Goal: Transaction & Acquisition: Book appointment/travel/reservation

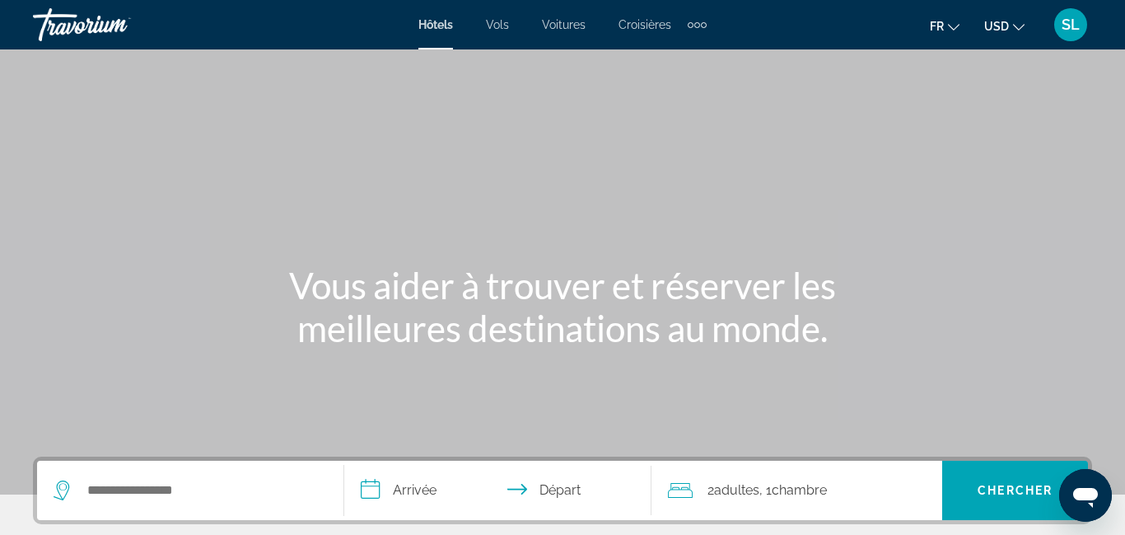
click at [161, 503] on div "Search widget" at bounding box center [191, 490] width 274 height 59
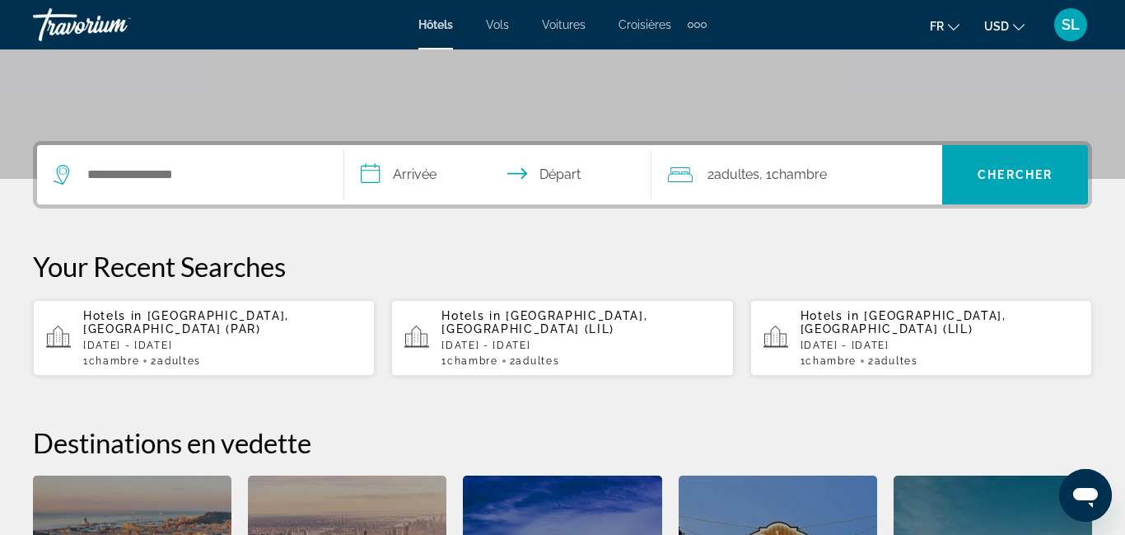
scroll to position [403, 0]
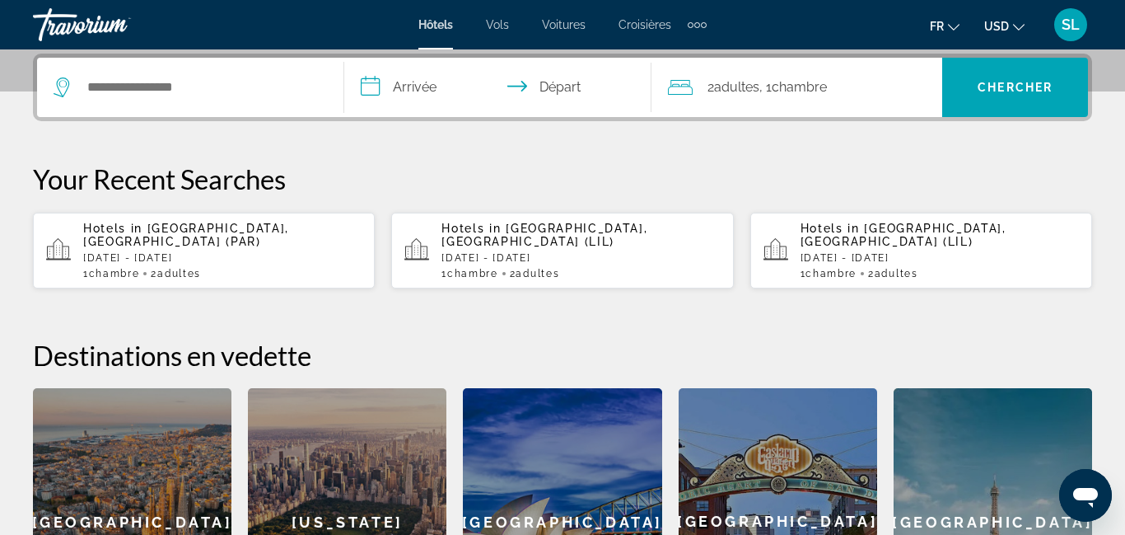
click at [208, 252] on p "[DATE] - [DATE]" at bounding box center [222, 258] width 278 height 12
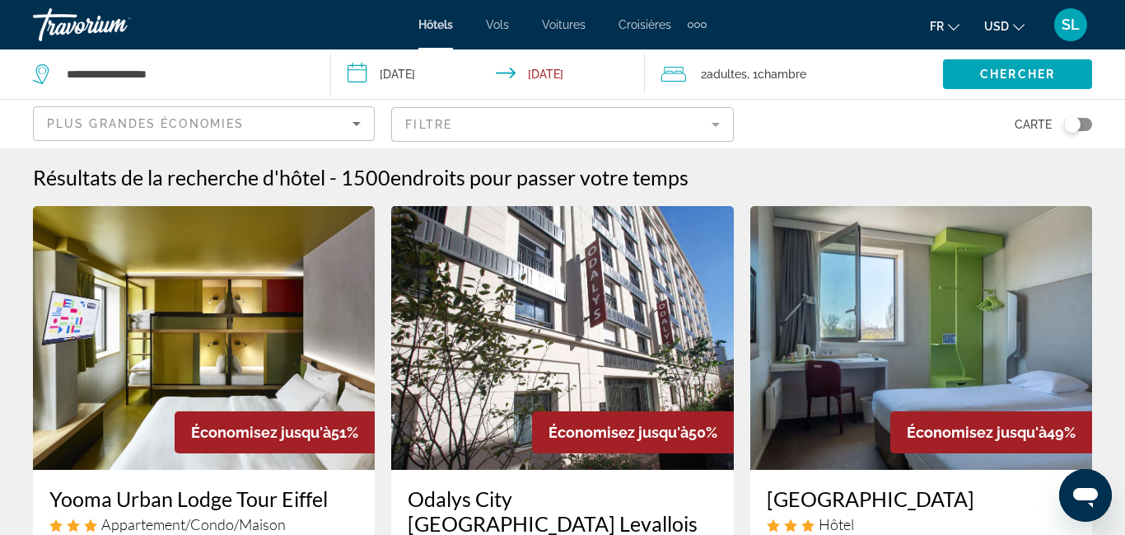
click at [494, 119] on mat-form-field "Filtre" at bounding box center [562, 124] width 342 height 35
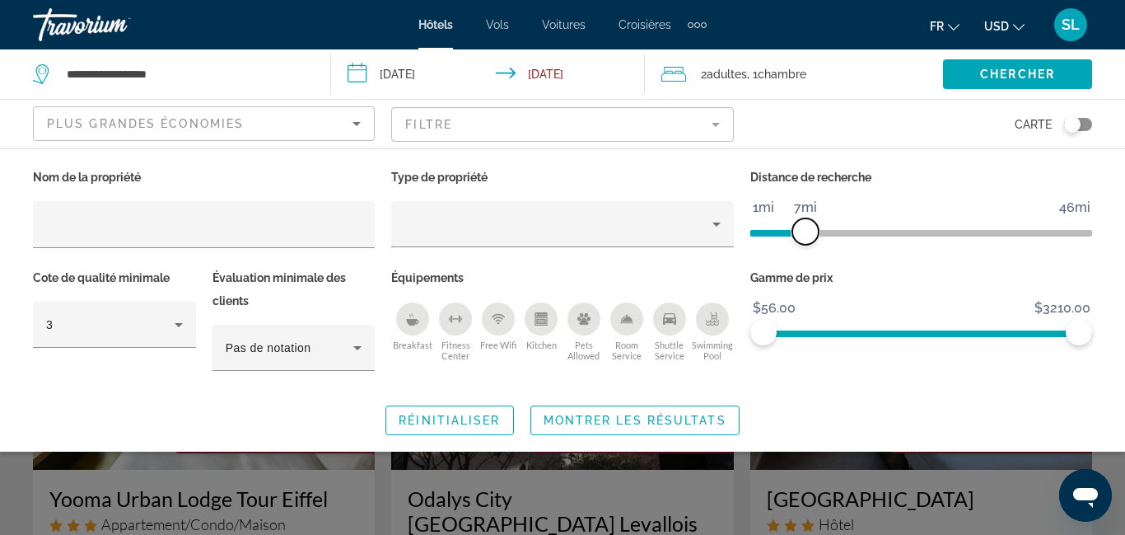
drag, startPoint x: 969, startPoint y: 229, endPoint x: 758, endPoint y: 269, distance: 214.6
click at [804, 245] on div "Distance de recherche 1mi 46mi 7mi" at bounding box center [921, 216] width 358 height 101
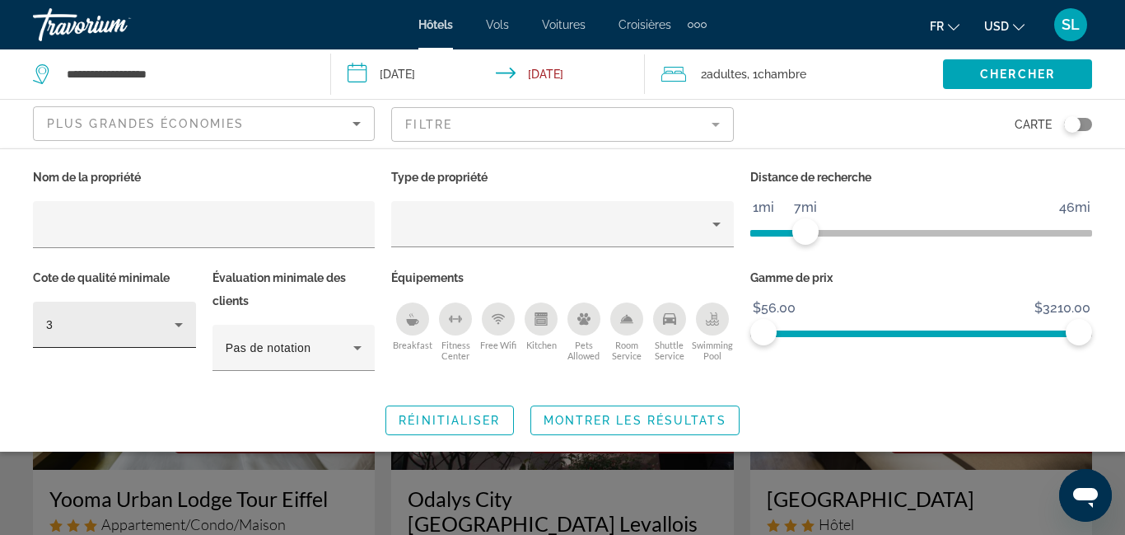
click at [153, 328] on div "3" at bounding box center [110, 325] width 129 height 20
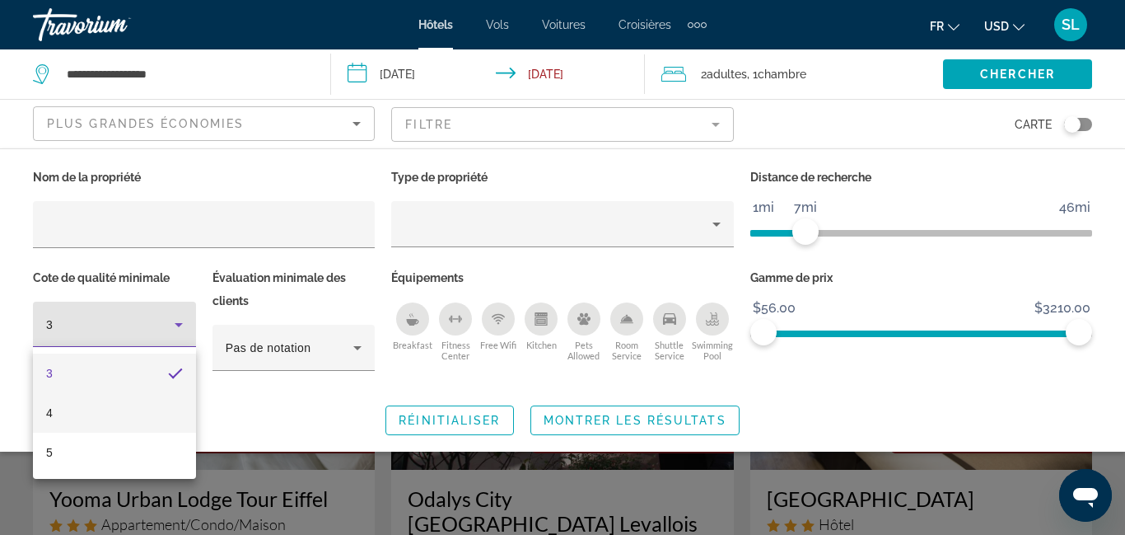
click at [129, 409] on mat-option "4" at bounding box center [114, 413] width 163 height 40
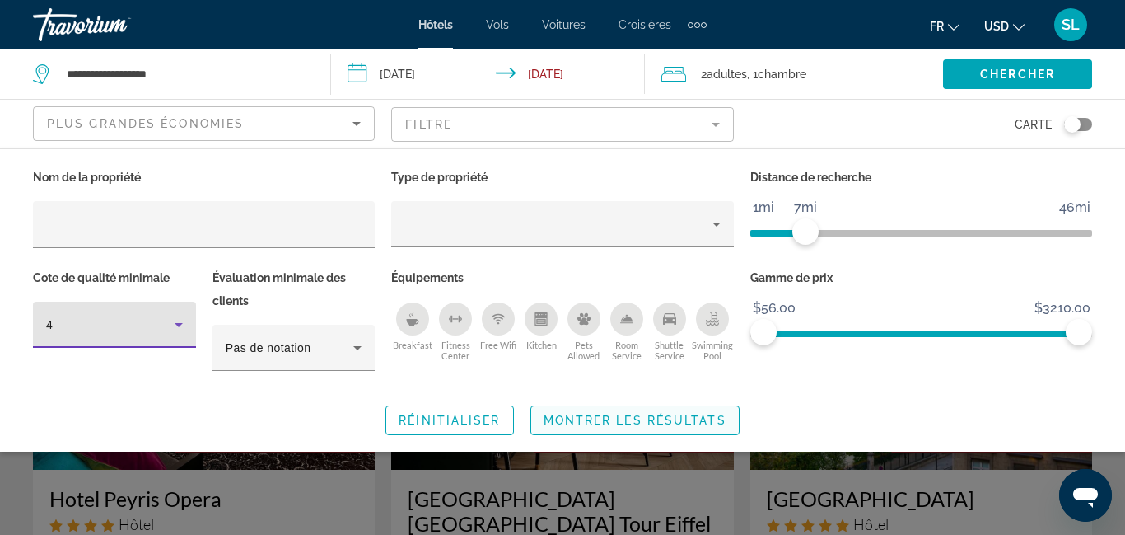
click at [555, 417] on span "Montrer les résultats" at bounding box center [635, 420] width 183 height 13
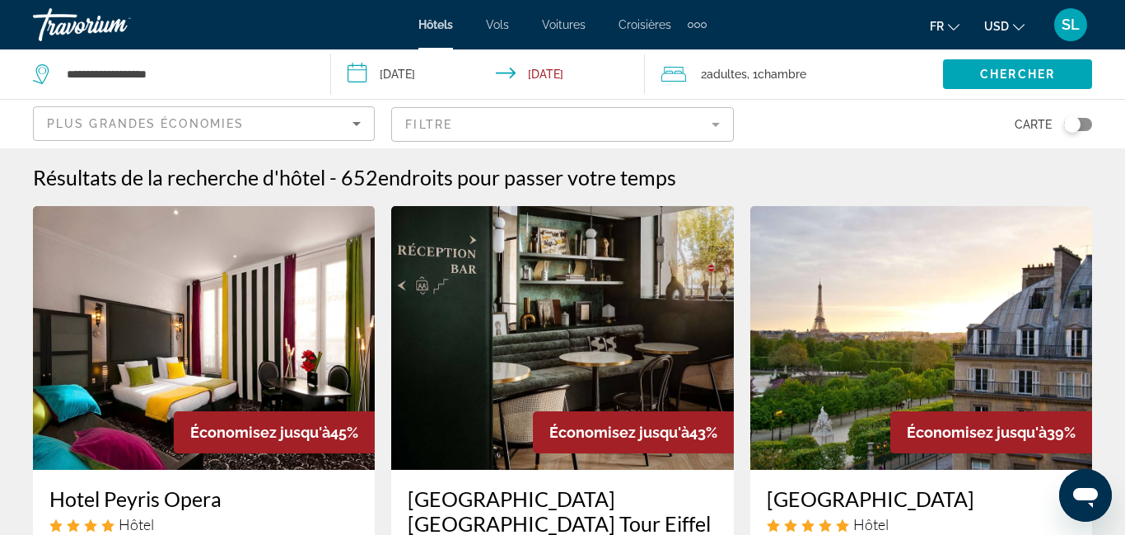
click at [1004, 37] on button "USD USD ($) MXN (Mex$) CAD (Can$) GBP (£) EUR (€) AUD (A$) NZD (NZ$) CNY (CN¥)" at bounding box center [1005, 26] width 40 height 24
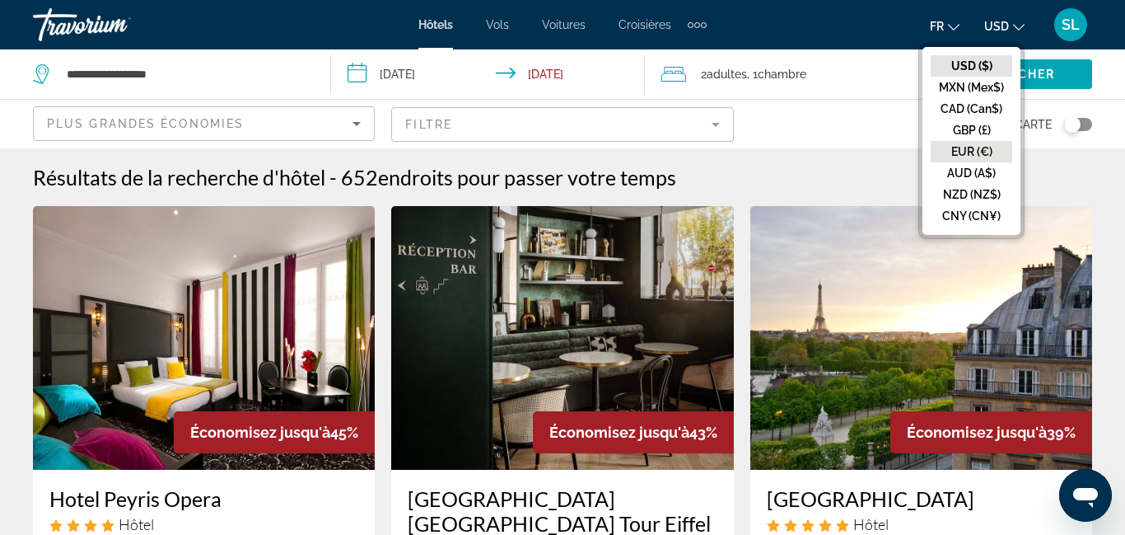
click at [963, 146] on button "EUR (€)" at bounding box center [972, 151] width 82 height 21
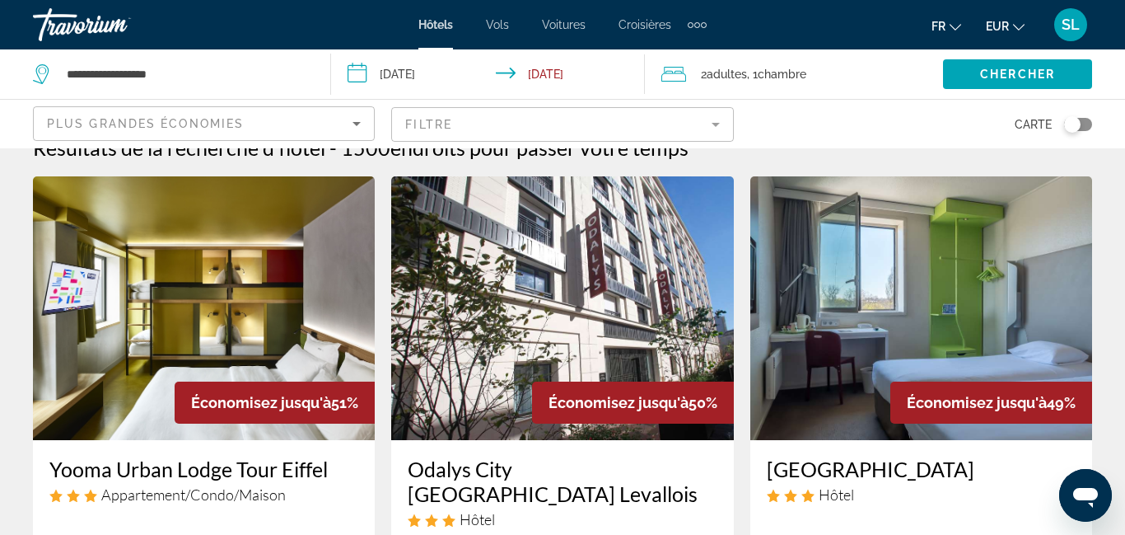
scroll to position [21, 0]
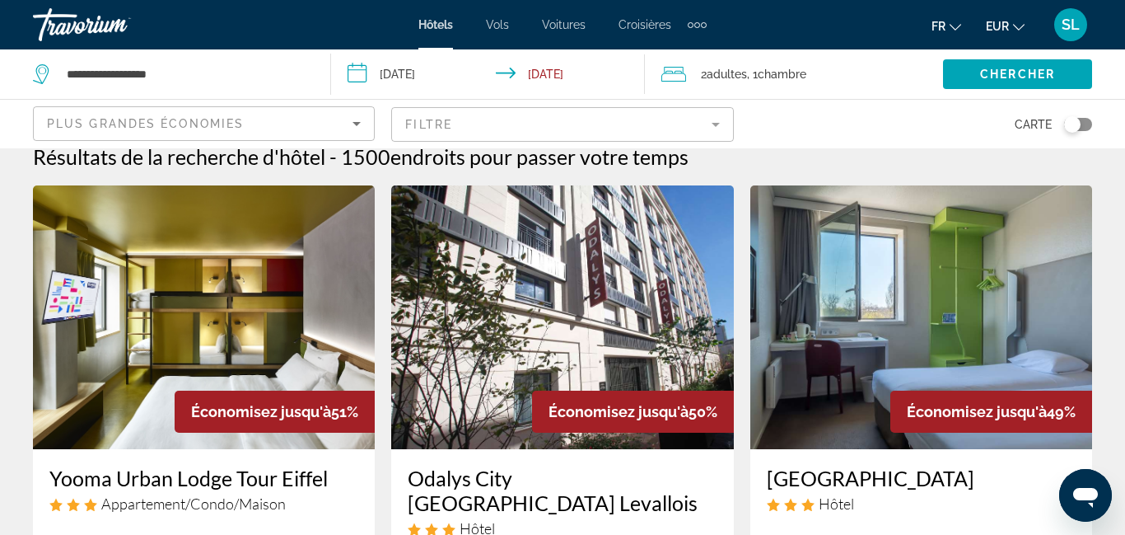
click at [434, 124] on mat-form-field "Filtre" at bounding box center [562, 124] width 342 height 35
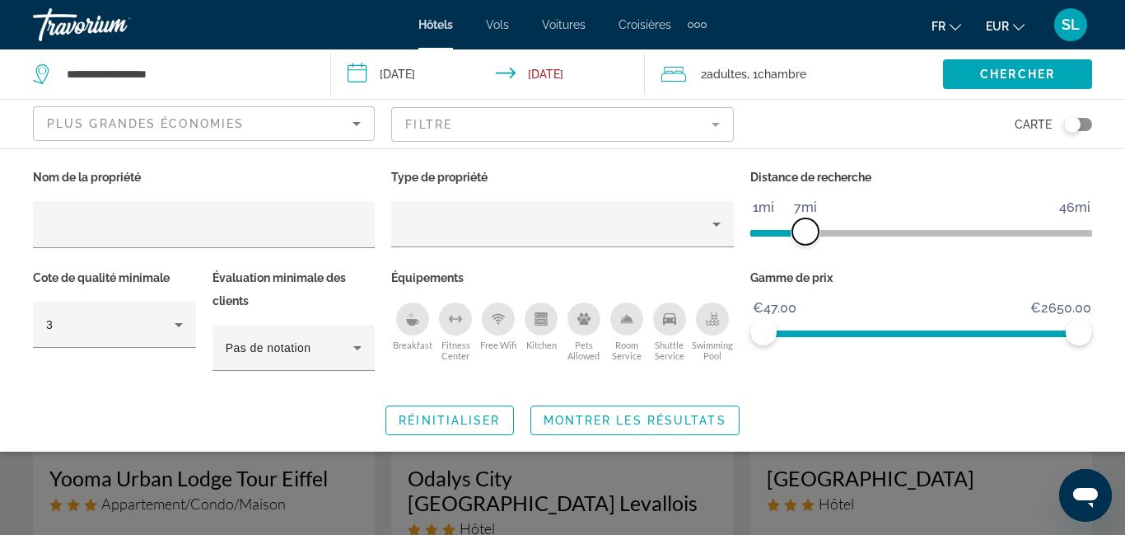
drag, startPoint x: 962, startPoint y: 232, endPoint x: 806, endPoint y: 235, distance: 156.6
click at [806, 235] on span "ngx-slider" at bounding box center [806, 231] width 26 height 26
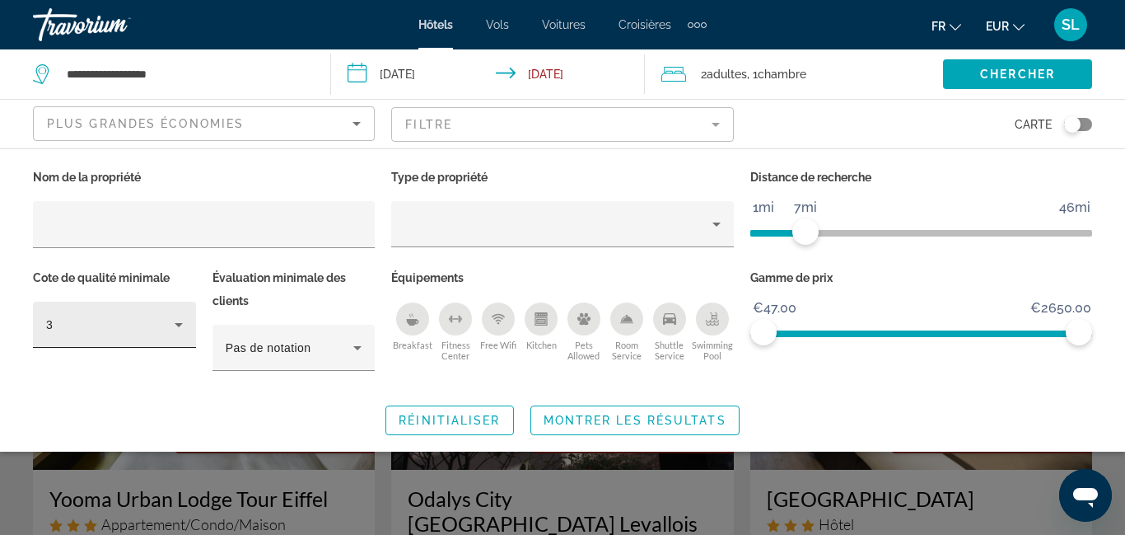
click at [146, 320] on div "3" at bounding box center [110, 325] width 129 height 20
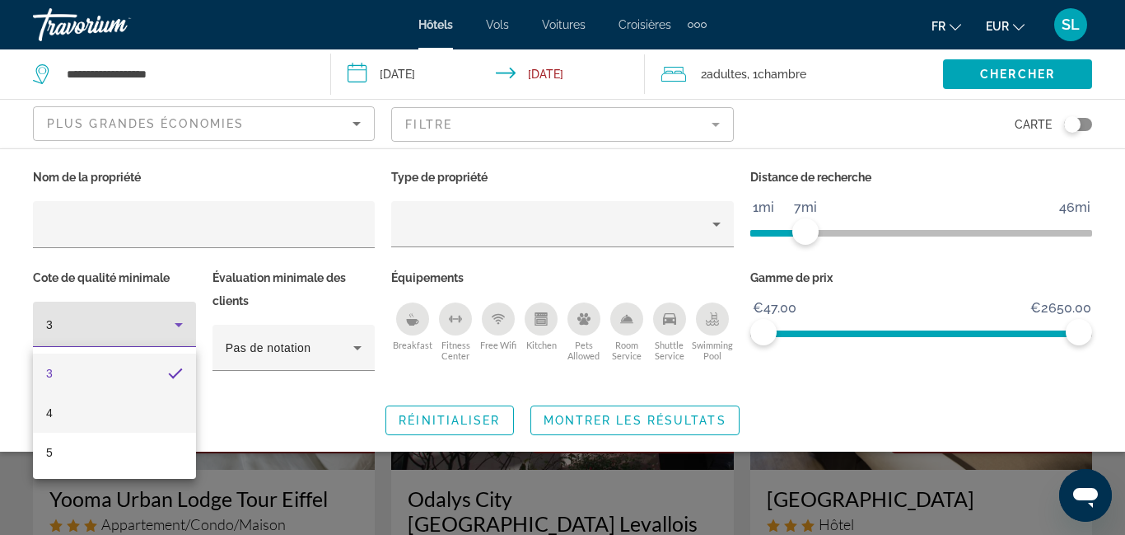
click at [101, 397] on mat-option "4" at bounding box center [114, 413] width 163 height 40
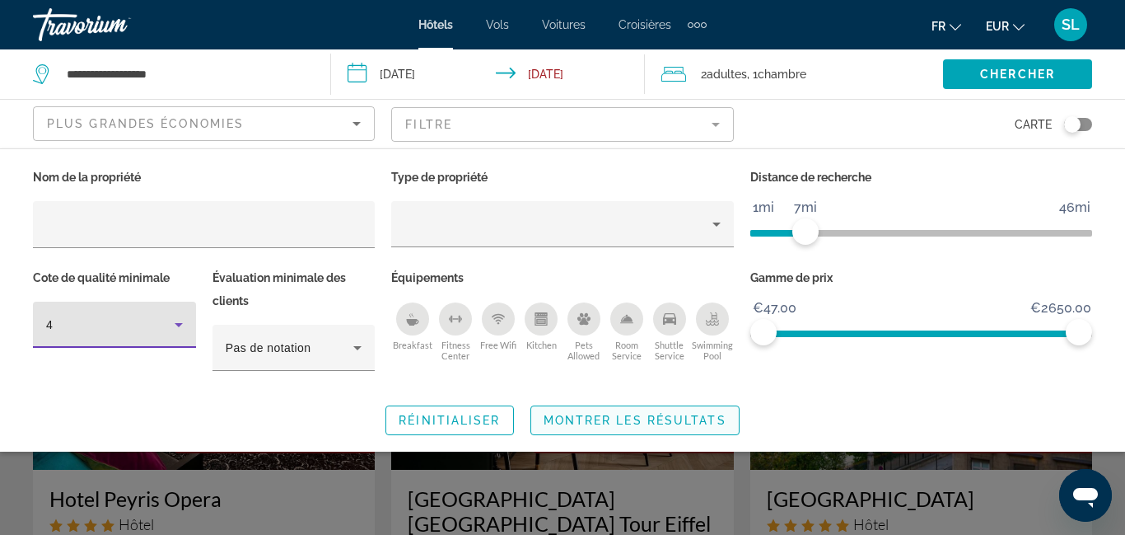
click at [602, 428] on span "Search widget" at bounding box center [635, 420] width 208 height 40
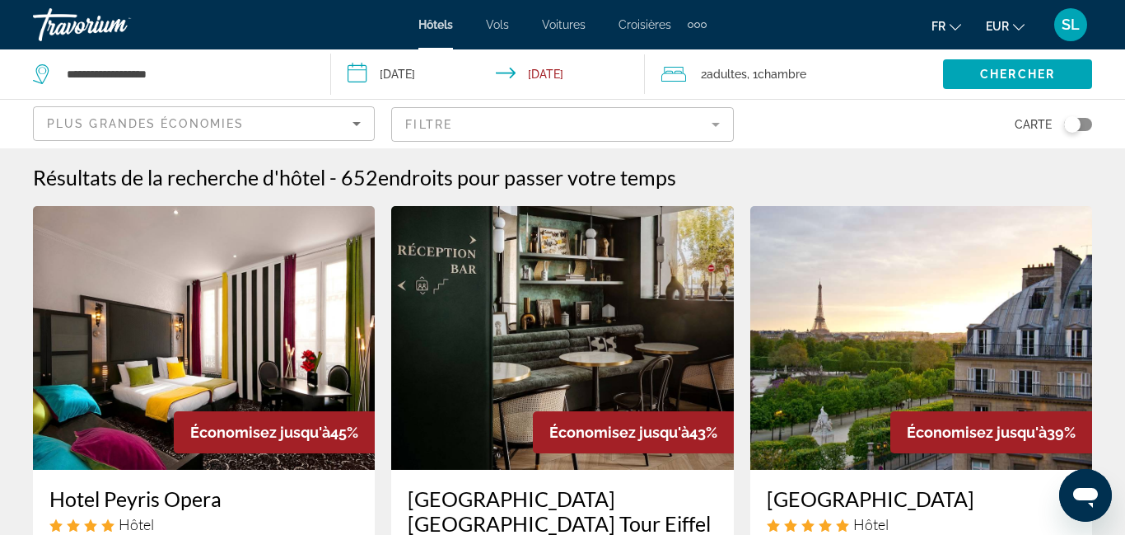
click at [447, 116] on mat-form-field "Filtre" at bounding box center [562, 124] width 342 height 35
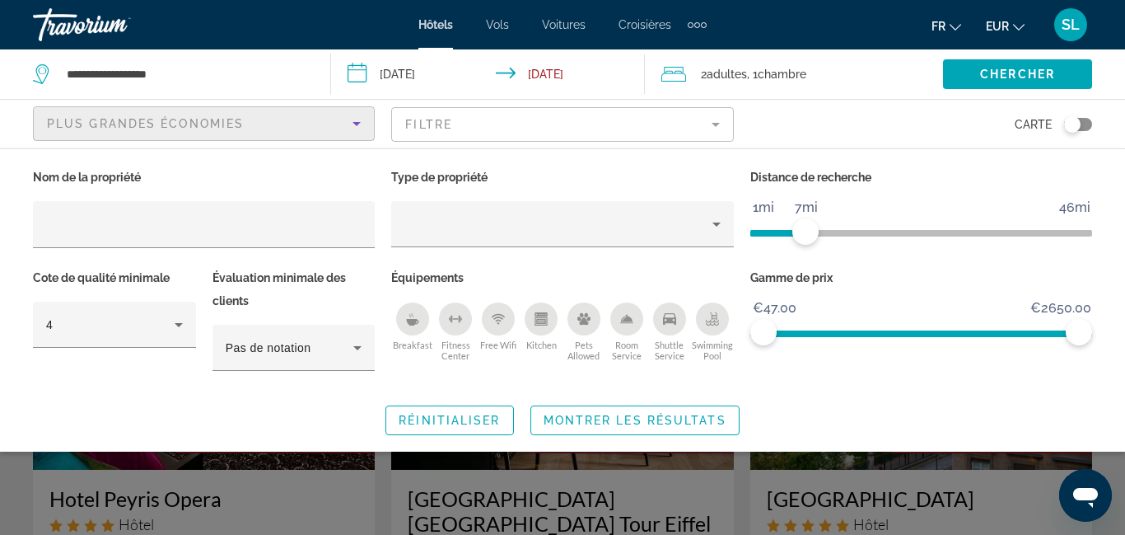
click at [310, 114] on div "Plus grandes économies" at bounding box center [200, 124] width 306 height 20
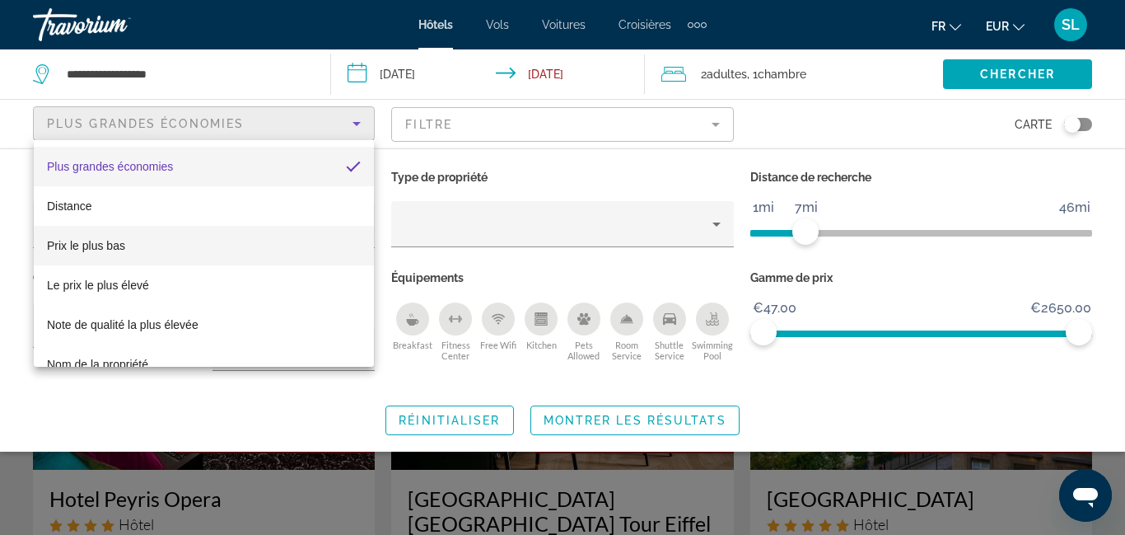
click at [234, 257] on mat-option "Prix le plus bas" at bounding box center [204, 246] width 340 height 40
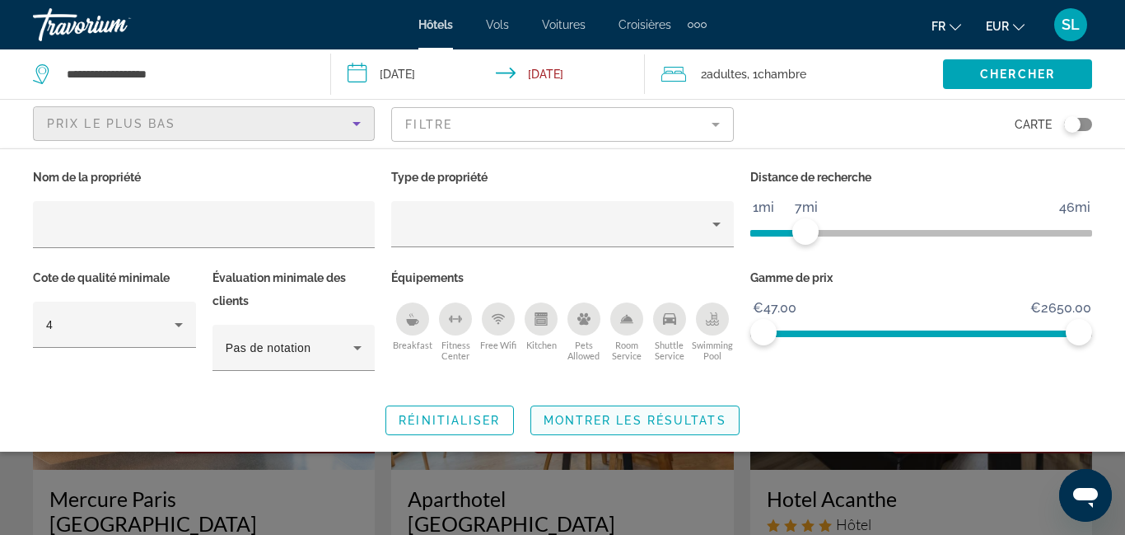
click at [596, 419] on span "Montrer les résultats" at bounding box center [635, 420] width 183 height 13
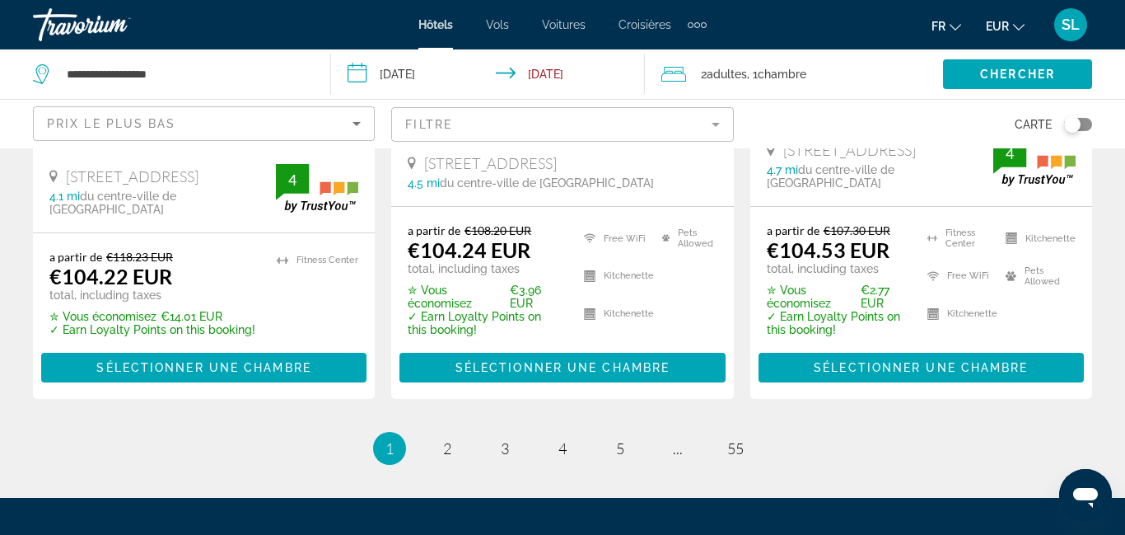
scroll to position [2545, 0]
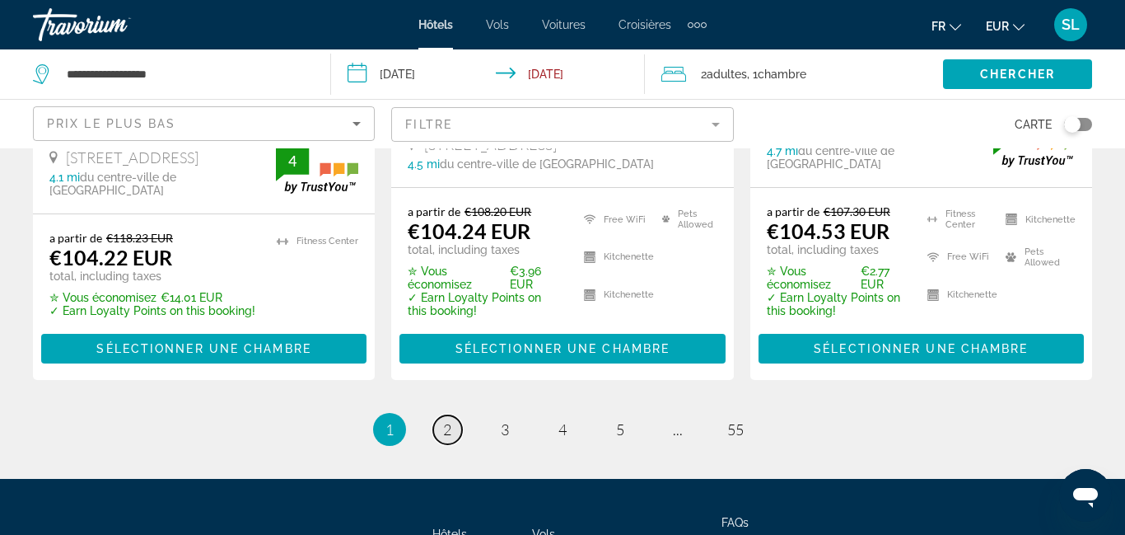
click at [437, 415] on link "page 2" at bounding box center [447, 429] width 29 height 29
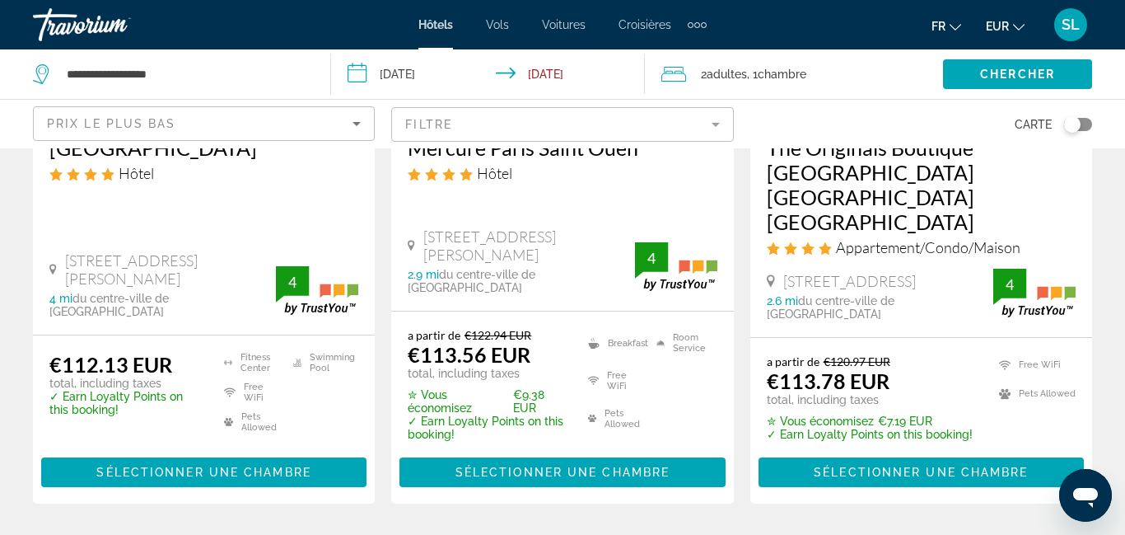
scroll to position [2318, 0]
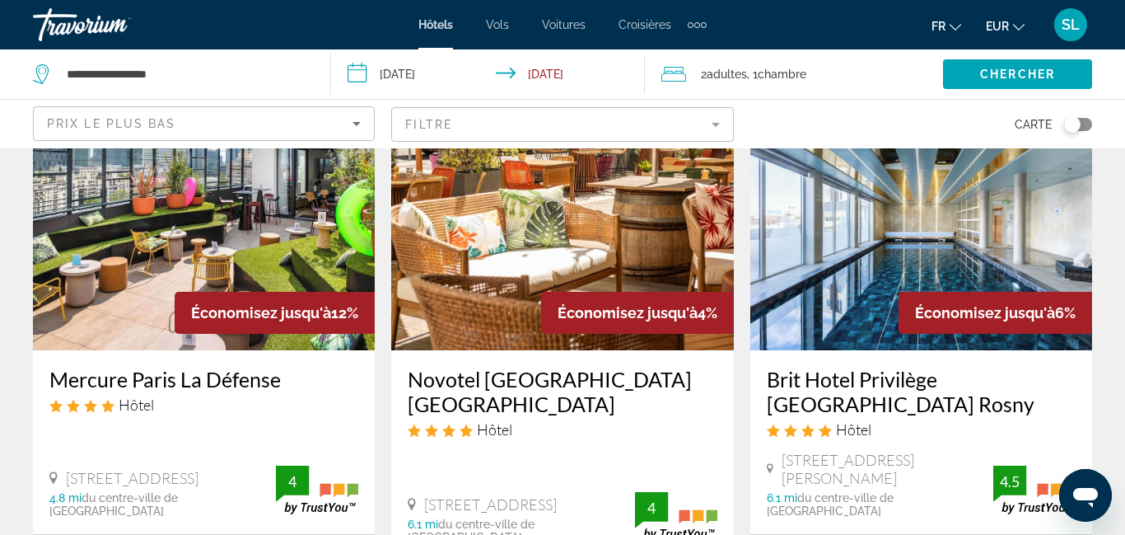
scroll to position [2108, 0]
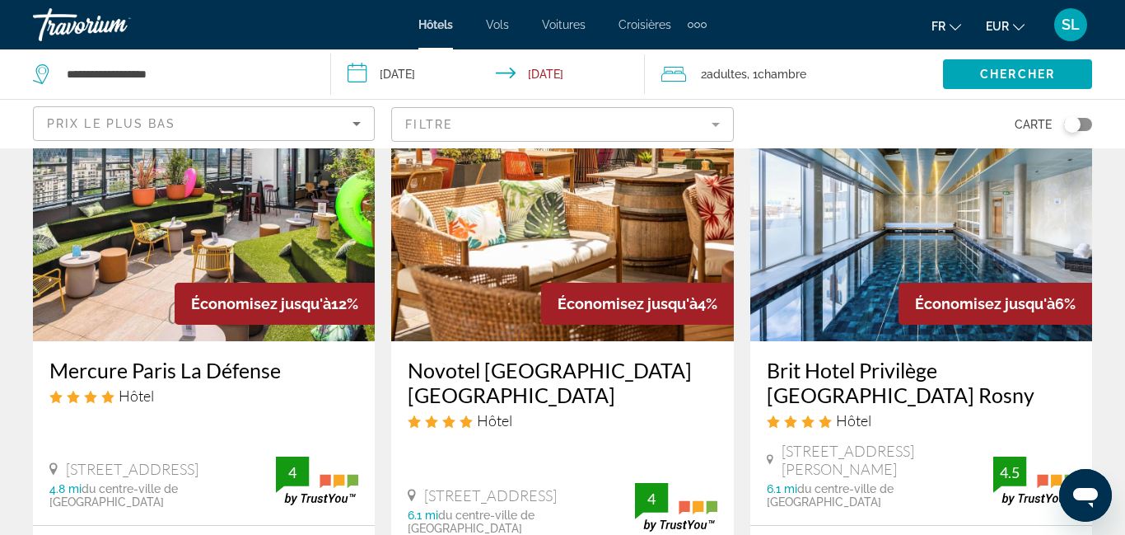
drag, startPoint x: 45, startPoint y: 319, endPoint x: 278, endPoint y: 322, distance: 232.4
click at [278, 341] on div "Mercure Paris La Défense Hôtel [STREET_ADDRESS] 4.8 mi du centre-ville de [GEOG…" at bounding box center [204, 433] width 342 height 184
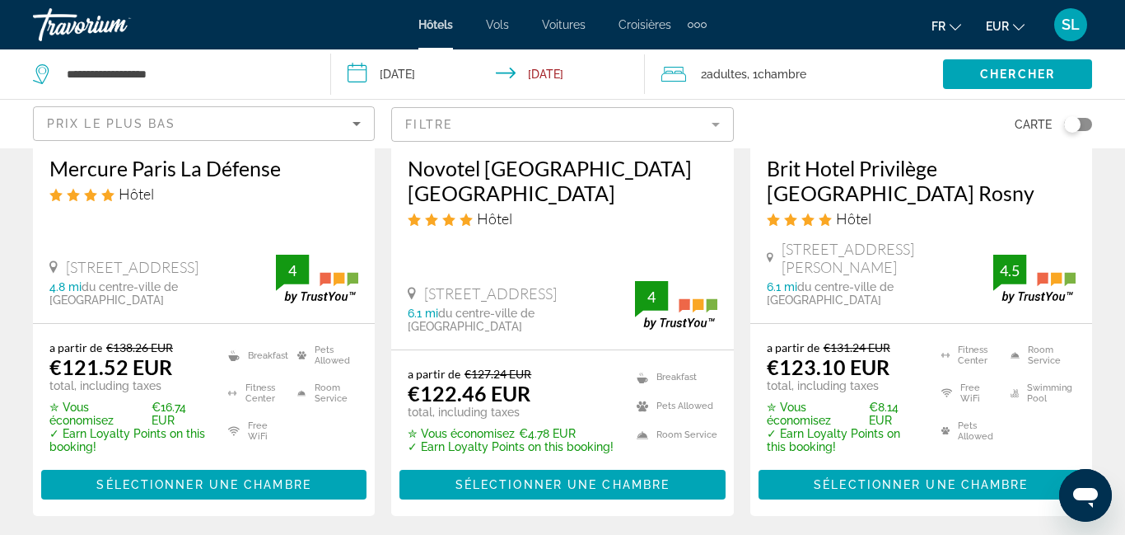
scroll to position [2329, 0]
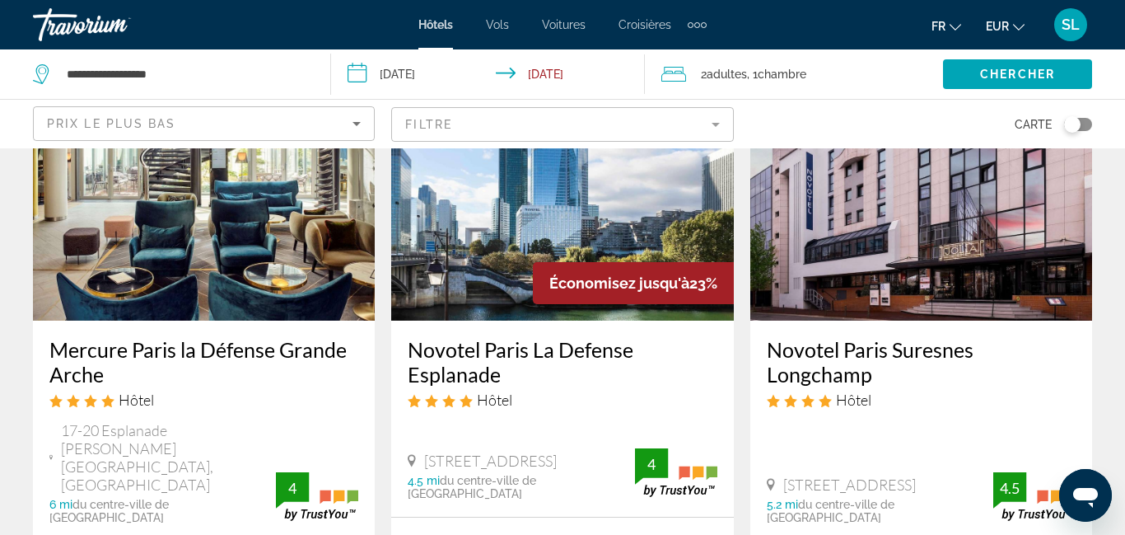
scroll to position [1499, 0]
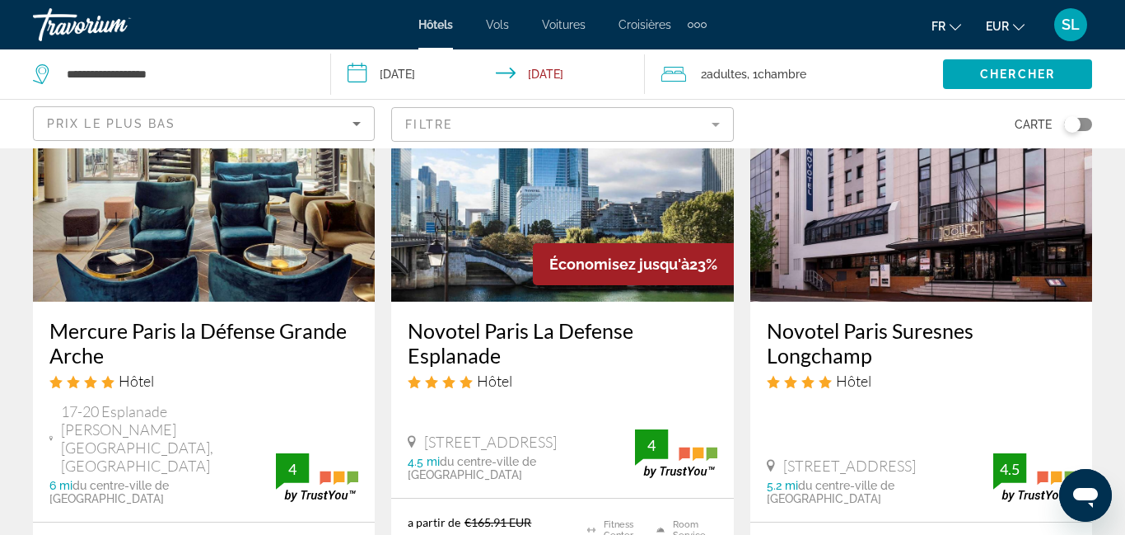
drag, startPoint x: 44, startPoint y: 292, endPoint x: 121, endPoint y: 319, distance: 81.0
click at [121, 319] on div "Mercure Paris la Défense Grande Arche Hôtel 17-20 Esplanade [PERSON_NAME][GEOGR…" at bounding box center [204, 412] width 342 height 220
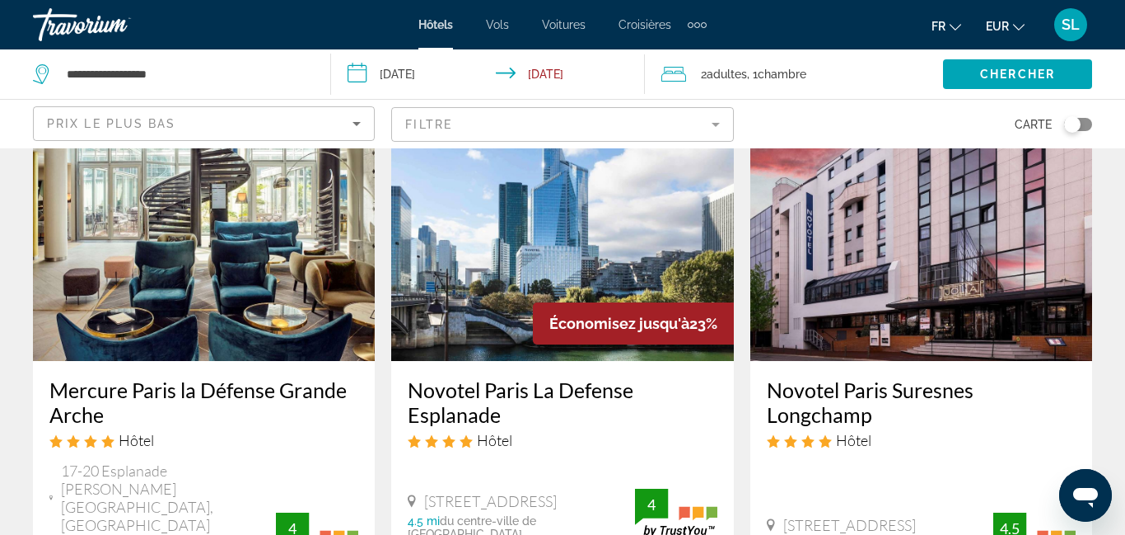
scroll to position [1445, 0]
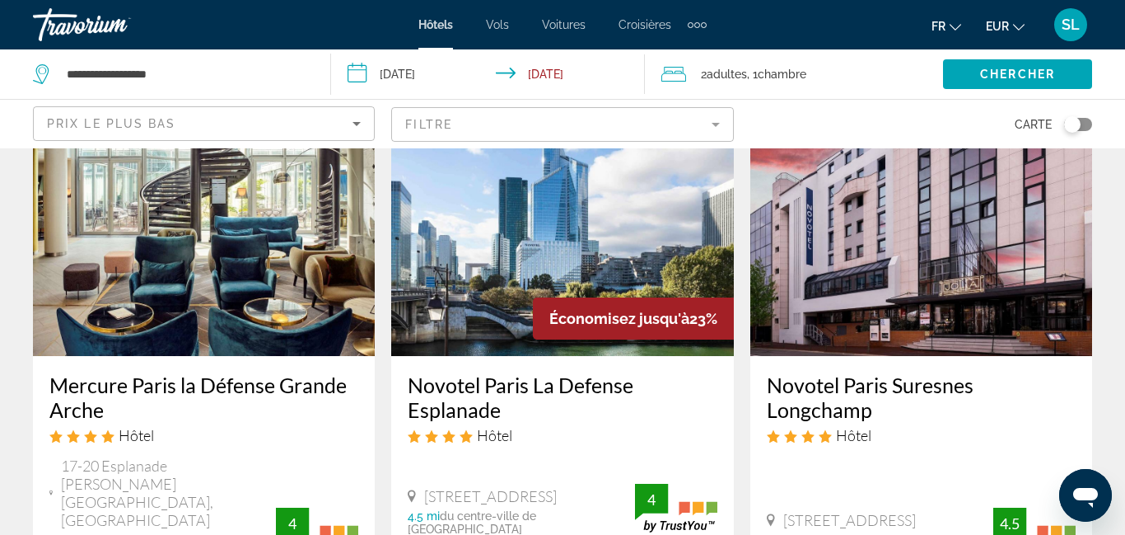
click at [408, 372] on h3 "Novotel Paris La Defense Esplanade" at bounding box center [562, 396] width 309 height 49
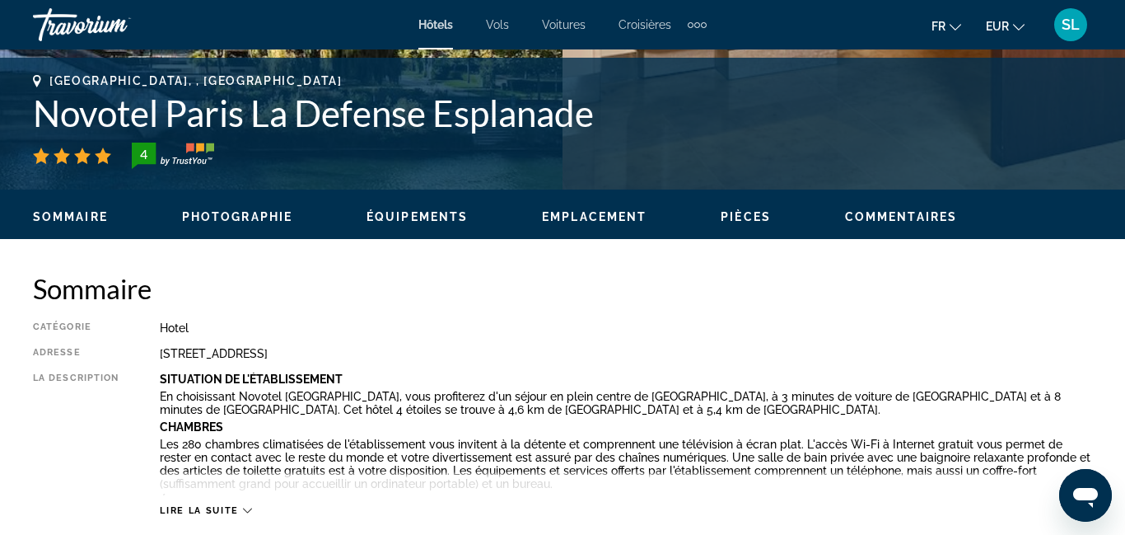
scroll to position [628, 0]
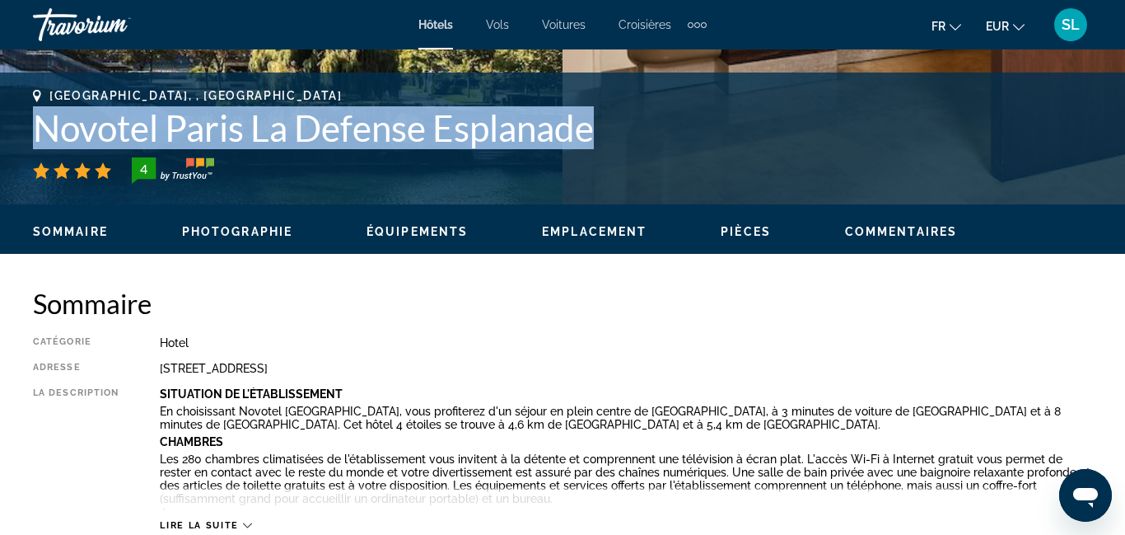
drag, startPoint x: 607, startPoint y: 120, endPoint x: 41, endPoint y: 130, distance: 566.1
click at [41, 130] on h1 "Novotel Paris La Defense Esplanade" at bounding box center [563, 127] width 1060 height 43
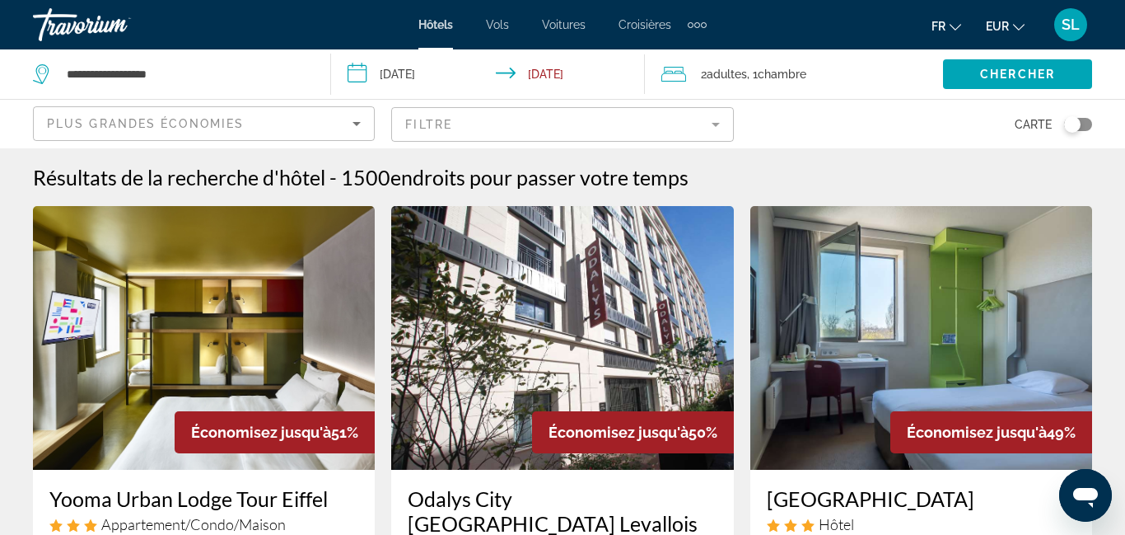
click at [302, 125] on div "Plus grandes économies" at bounding box center [200, 124] width 306 height 20
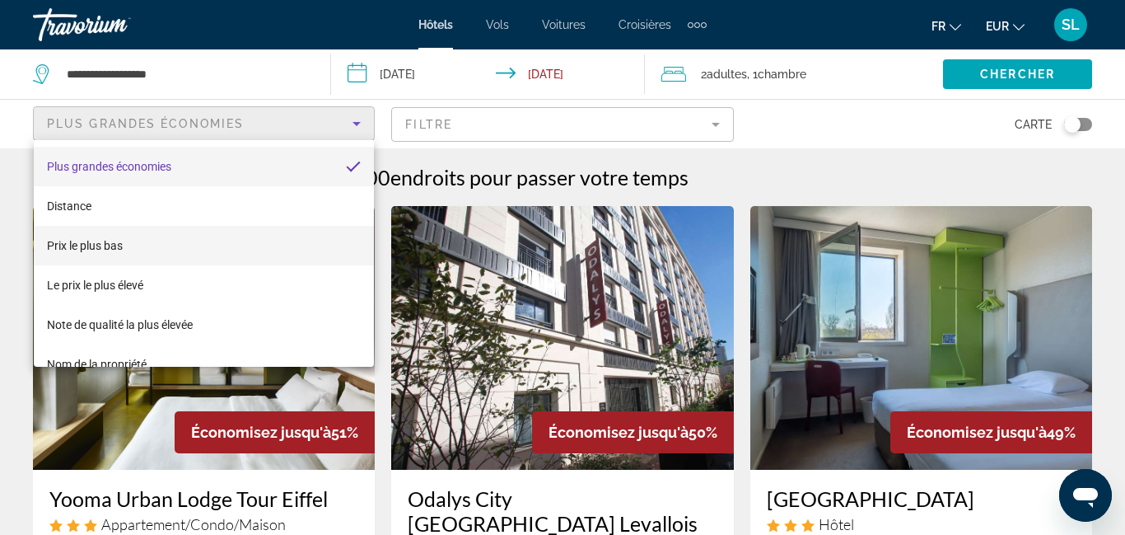
click at [135, 257] on mat-option "Prix le plus bas" at bounding box center [204, 246] width 340 height 40
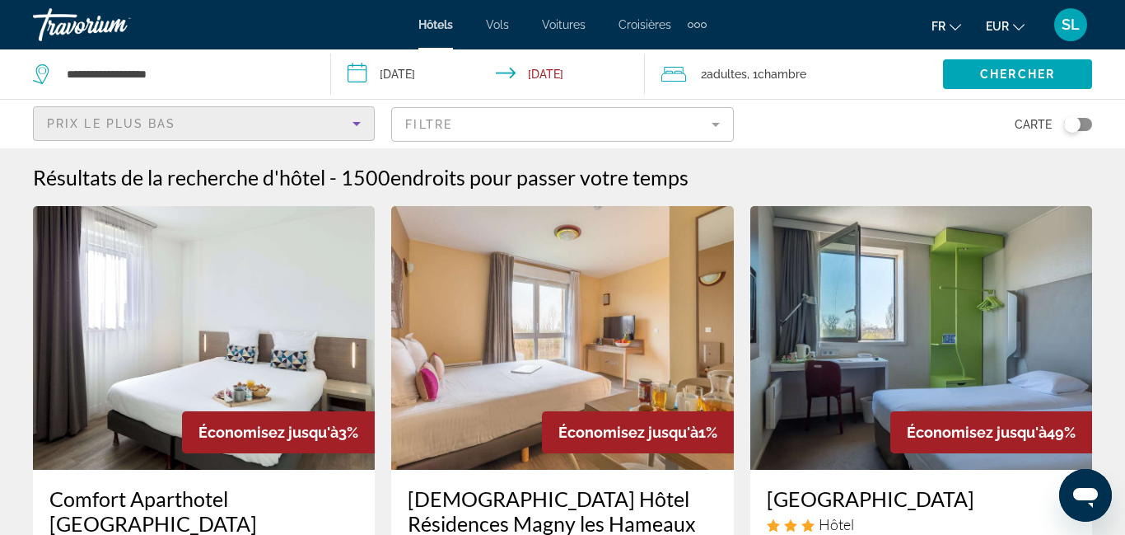
click at [513, 125] on mat-form-field "Filtre" at bounding box center [562, 124] width 342 height 35
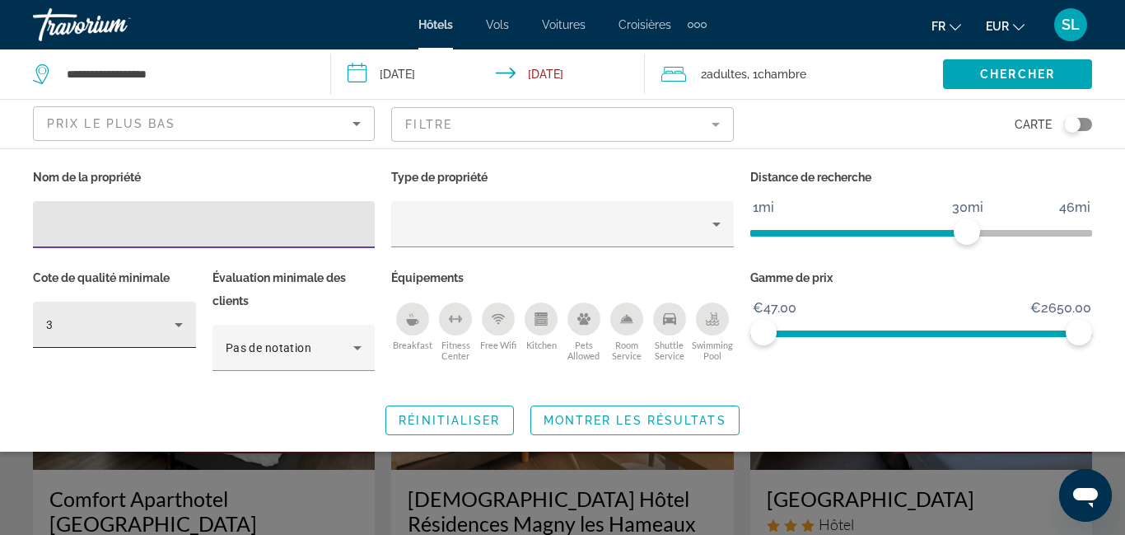
click at [121, 330] on div "3" at bounding box center [110, 325] width 129 height 20
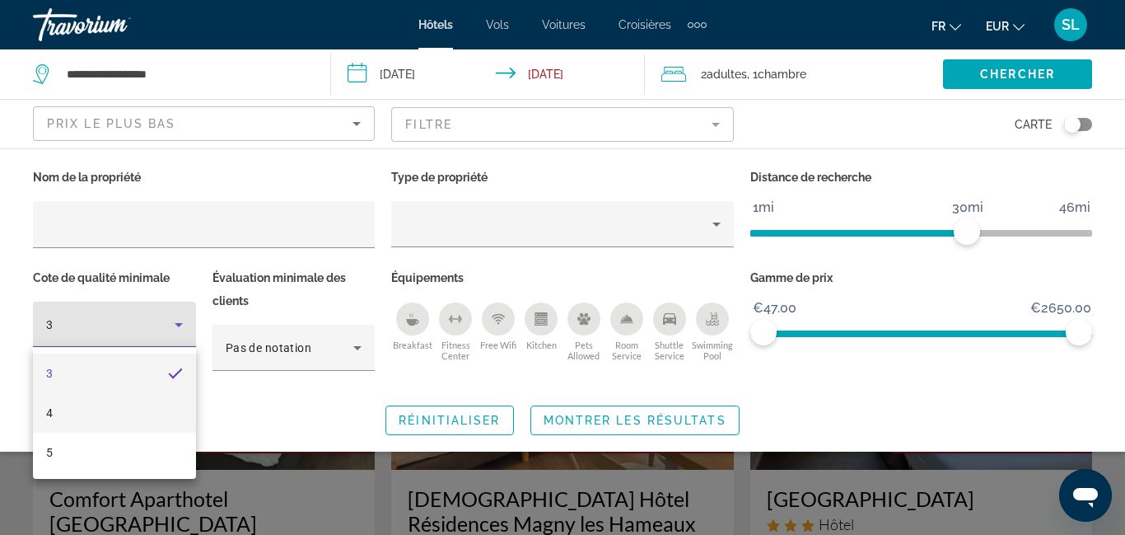
click at [94, 409] on mat-option "4" at bounding box center [114, 413] width 163 height 40
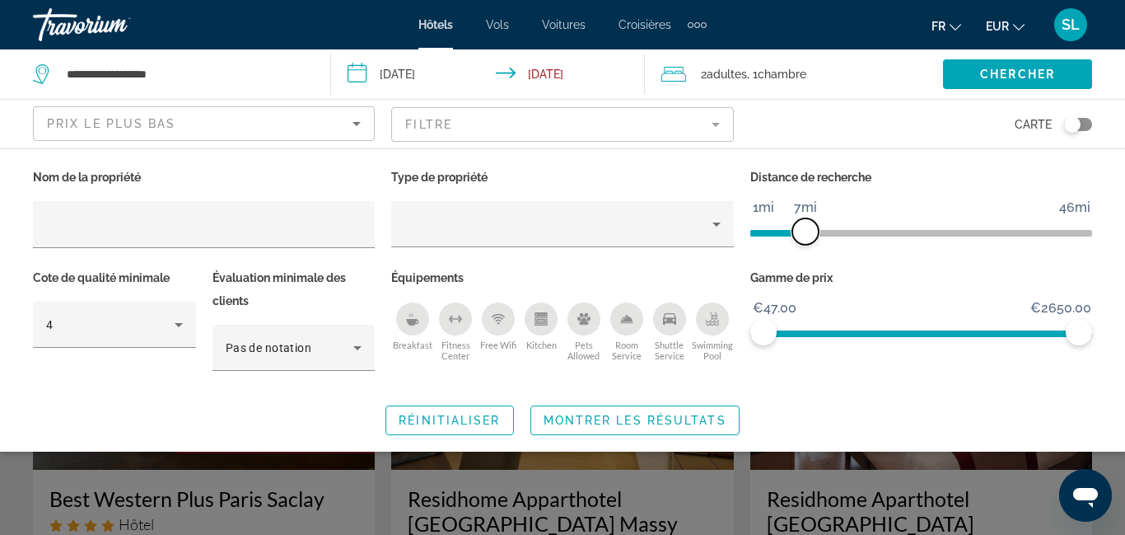
drag, startPoint x: 964, startPoint y: 236, endPoint x: 803, endPoint y: 247, distance: 161.0
click at [803, 247] on div "Distance de recherche 1mi 46mi 7mi" at bounding box center [921, 216] width 358 height 101
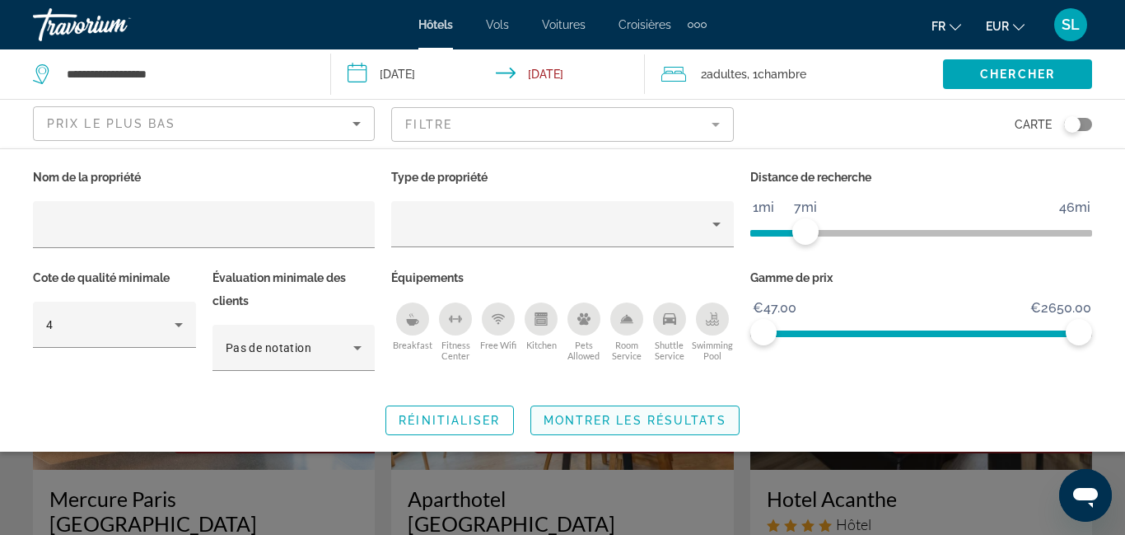
click at [685, 420] on span "Montrer les résultats" at bounding box center [635, 420] width 183 height 13
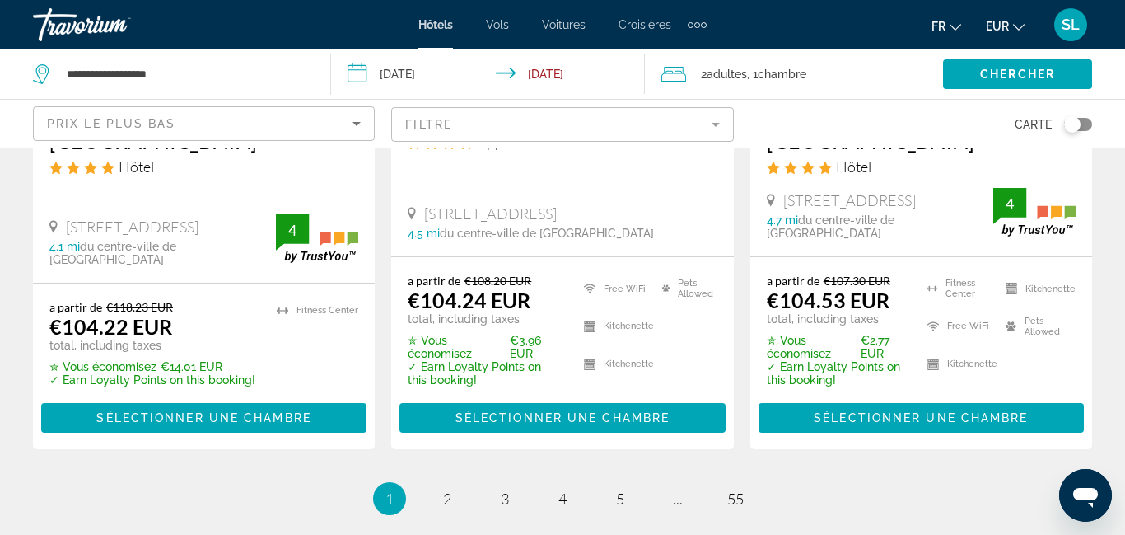
scroll to position [2495, 0]
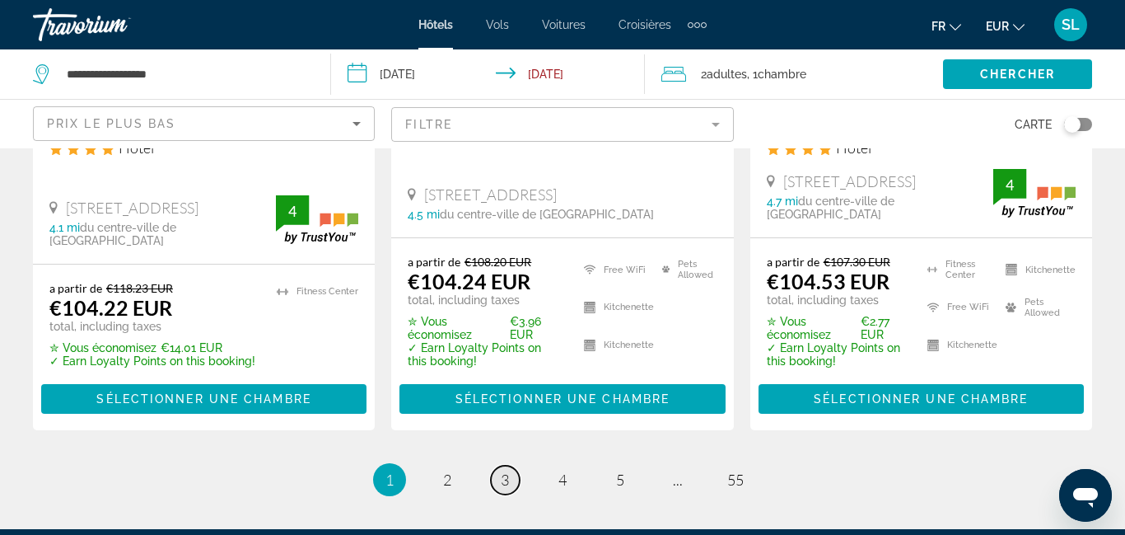
click at [503, 466] on link "page 3" at bounding box center [505, 480] width 29 height 29
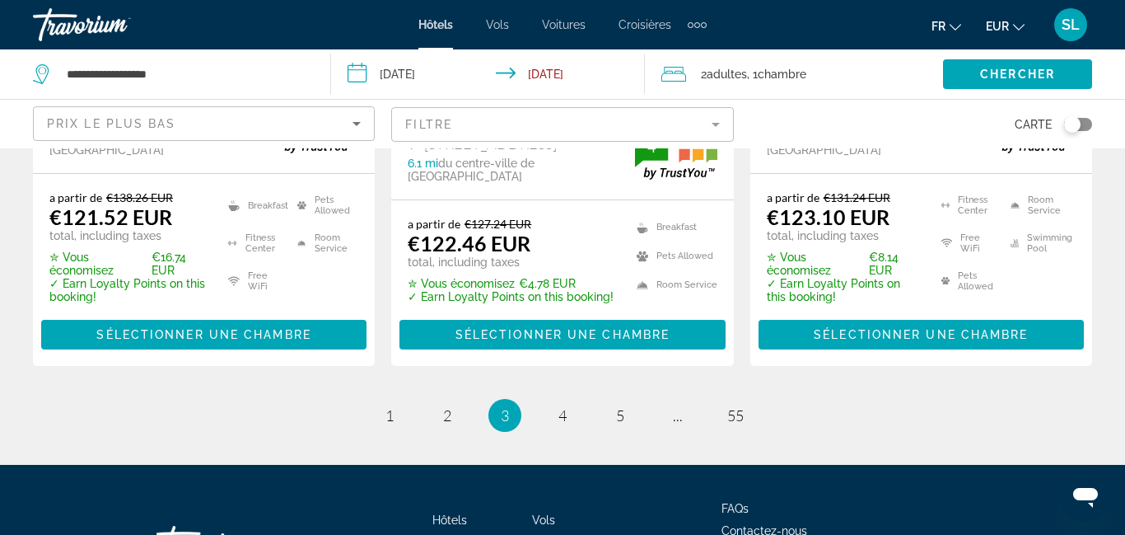
scroll to position [2505, 0]
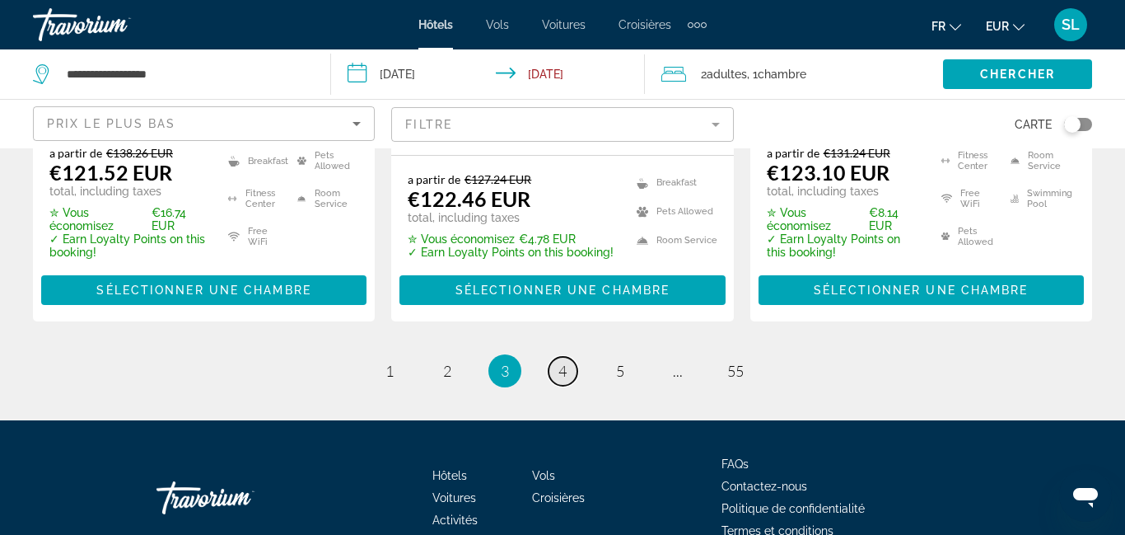
click at [559, 362] on span "4" at bounding box center [563, 371] width 8 height 18
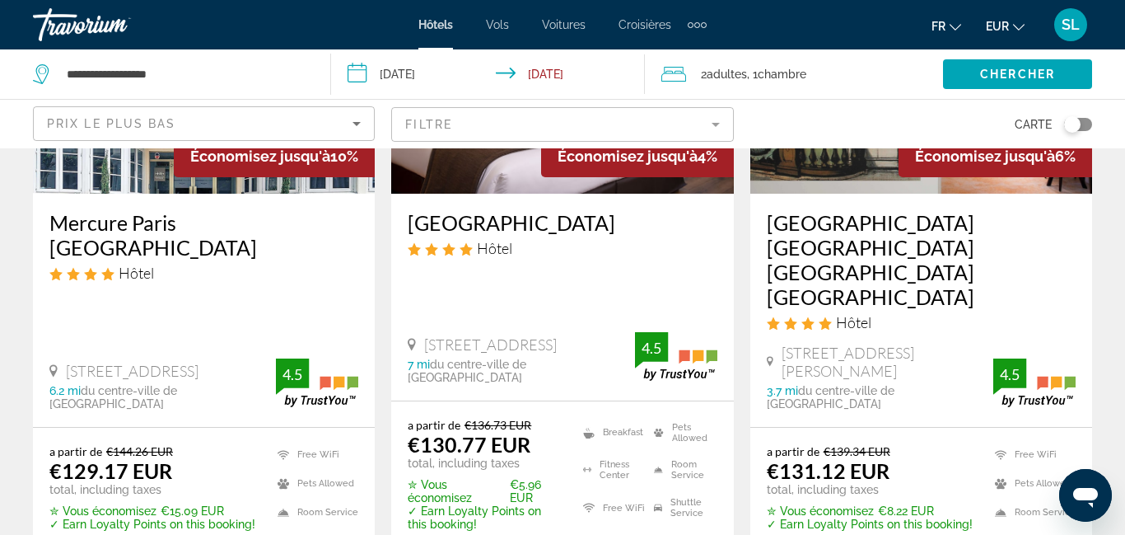
scroll to position [2387, 0]
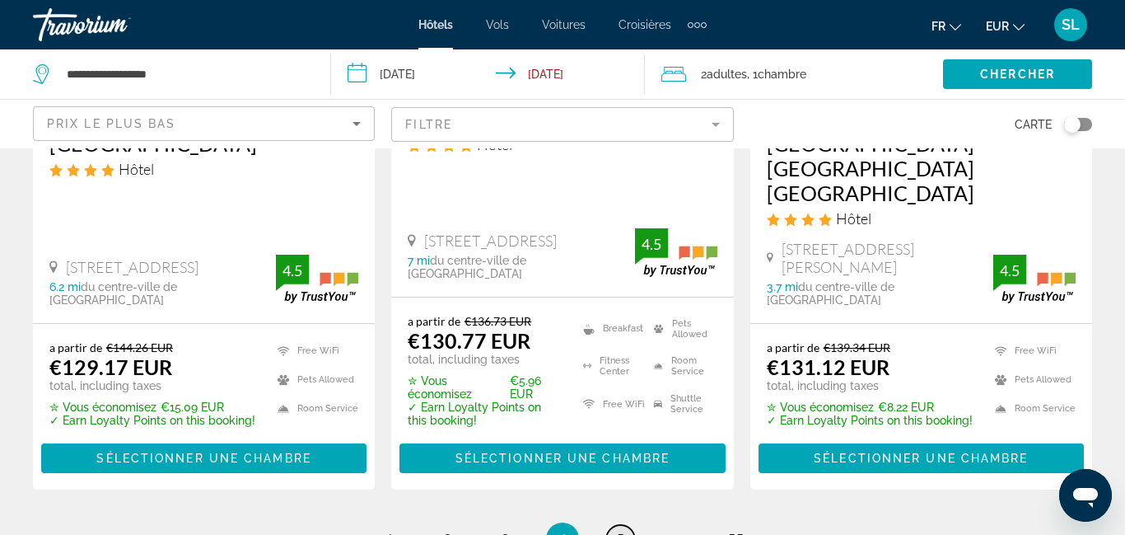
click at [614, 525] on link "page 5" at bounding box center [620, 539] width 29 height 29
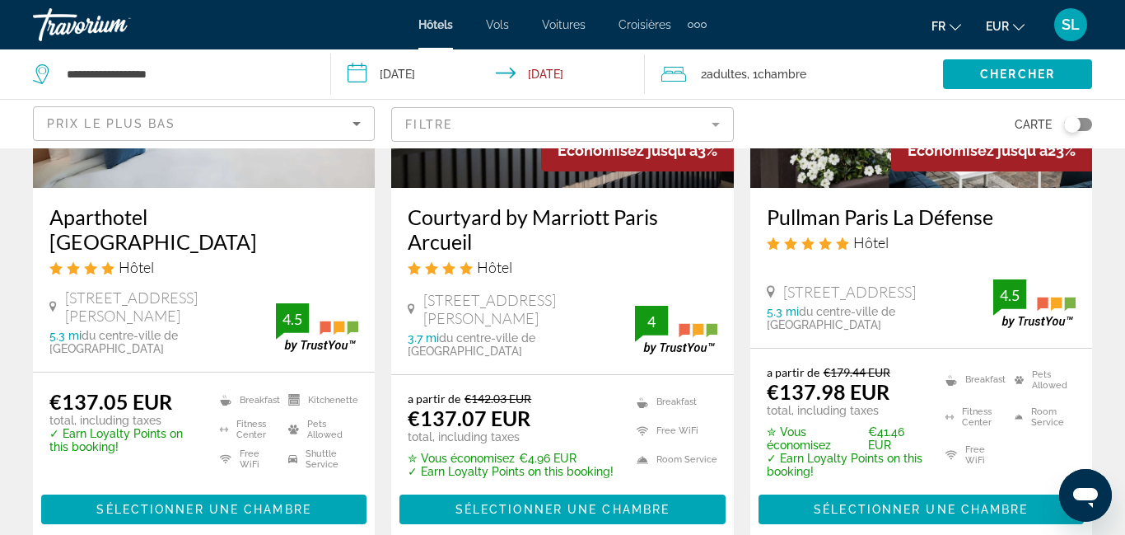
scroll to position [885, 0]
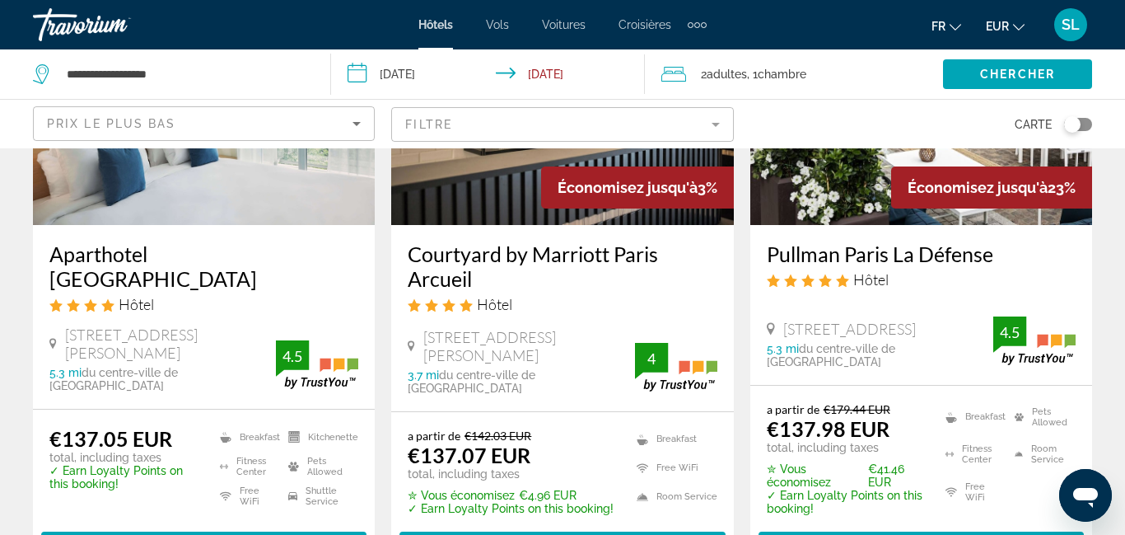
drag, startPoint x: 750, startPoint y: 250, endPoint x: 989, endPoint y: 254, distance: 239.8
click at [989, 254] on div "Pullman Paris La Défense Hôtel [STREET_ADDRESS] 5.3 mi du centre-ville de [GEOG…" at bounding box center [922, 305] width 342 height 160
drag, startPoint x: 862, startPoint y: 236, endPoint x: 1125, endPoint y: 297, distance: 270.0
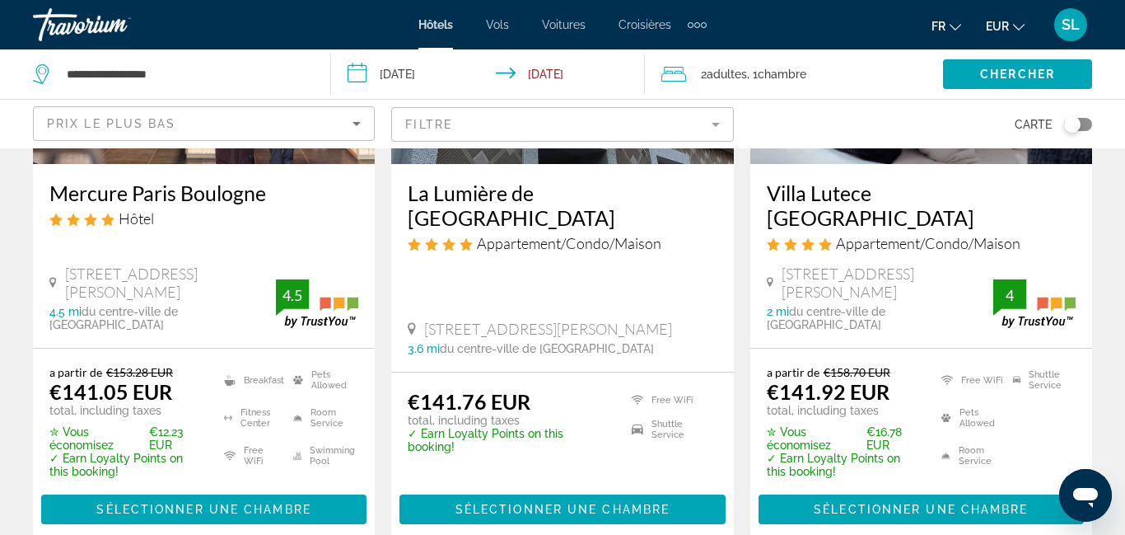
scroll to position [2480, 0]
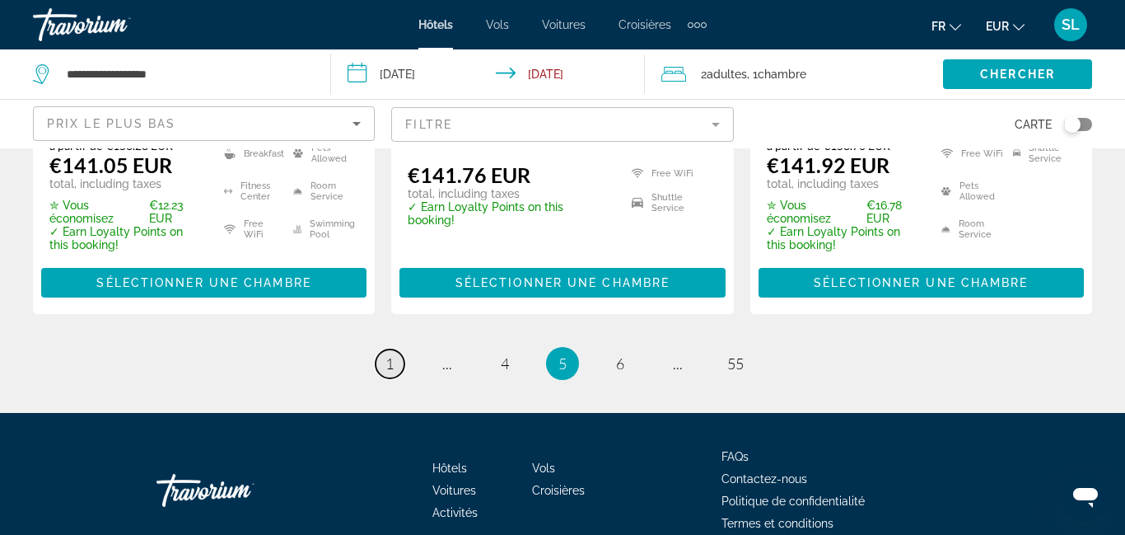
click at [395, 349] on link "page 1" at bounding box center [390, 363] width 29 height 29
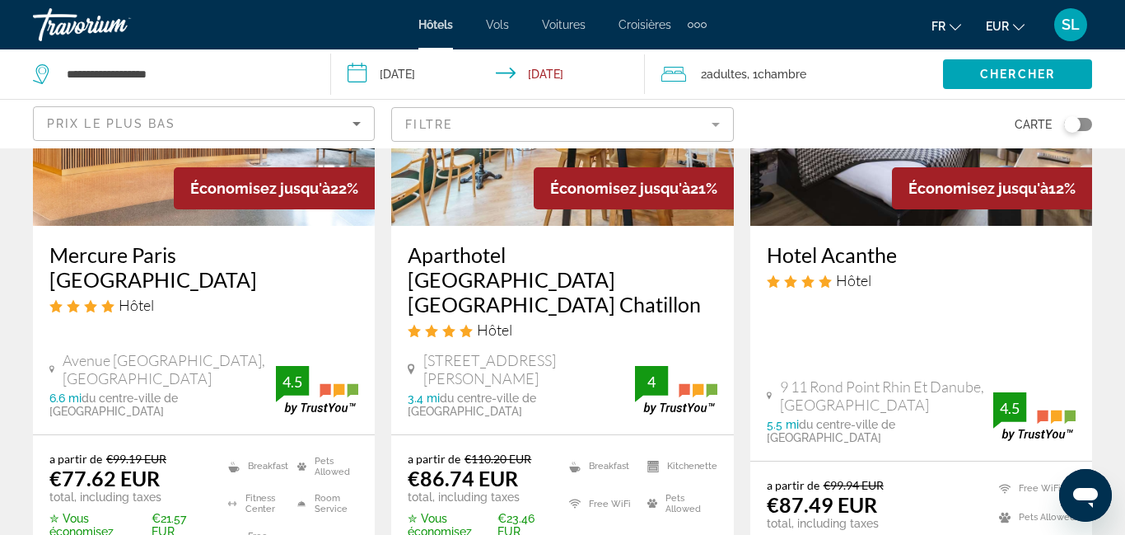
scroll to position [249, 0]
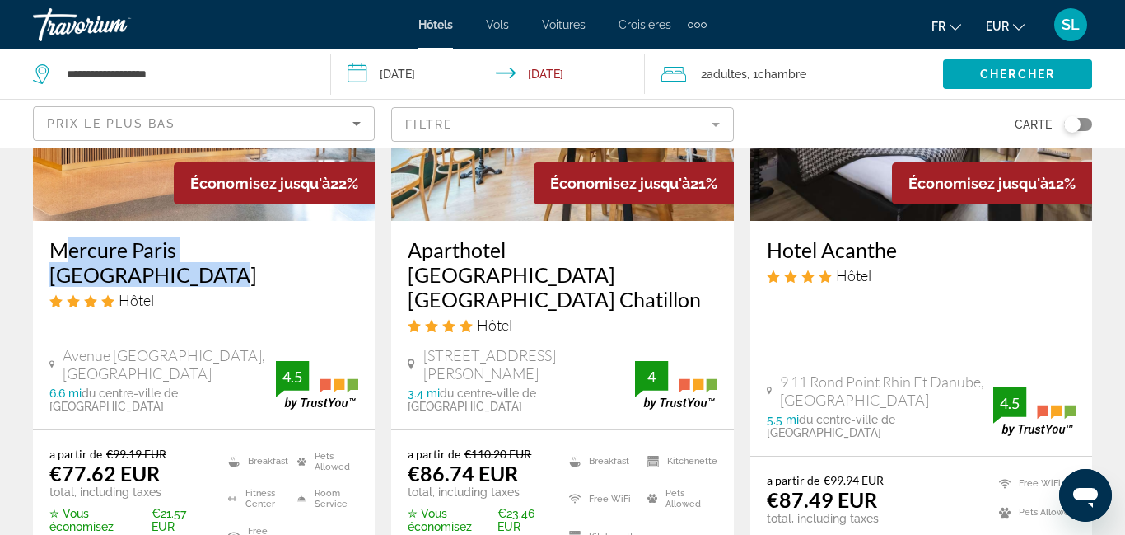
drag, startPoint x: 48, startPoint y: 252, endPoint x: 325, endPoint y: 255, distance: 277.7
click at [325, 255] on div "Mercure Paris [GEOGRAPHIC_DATA] Hôtel [GEOGRAPHIC_DATA], [GEOGRAPHIC_DATA] 6.6 …" at bounding box center [204, 325] width 342 height 208
click at [204, 254] on h3 "Mercure Paris [GEOGRAPHIC_DATA]" at bounding box center [203, 261] width 309 height 49
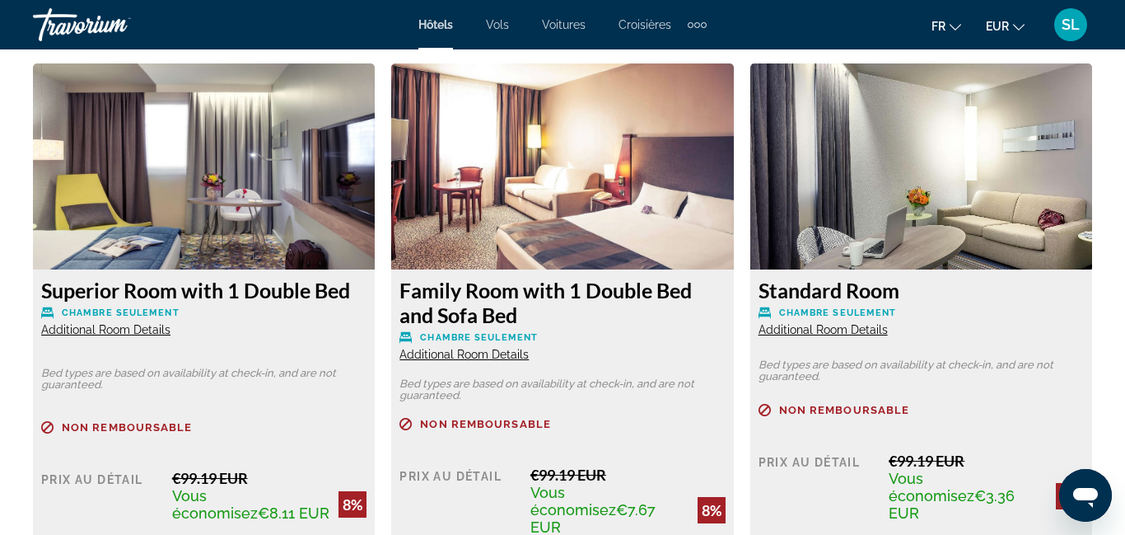
scroll to position [3212, 0]
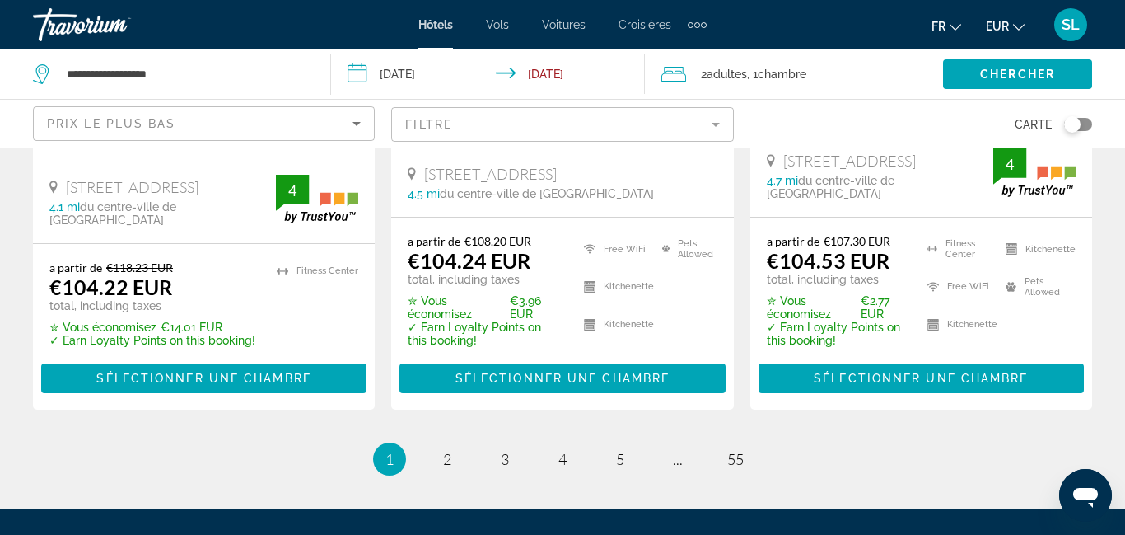
scroll to position [2525, 0]
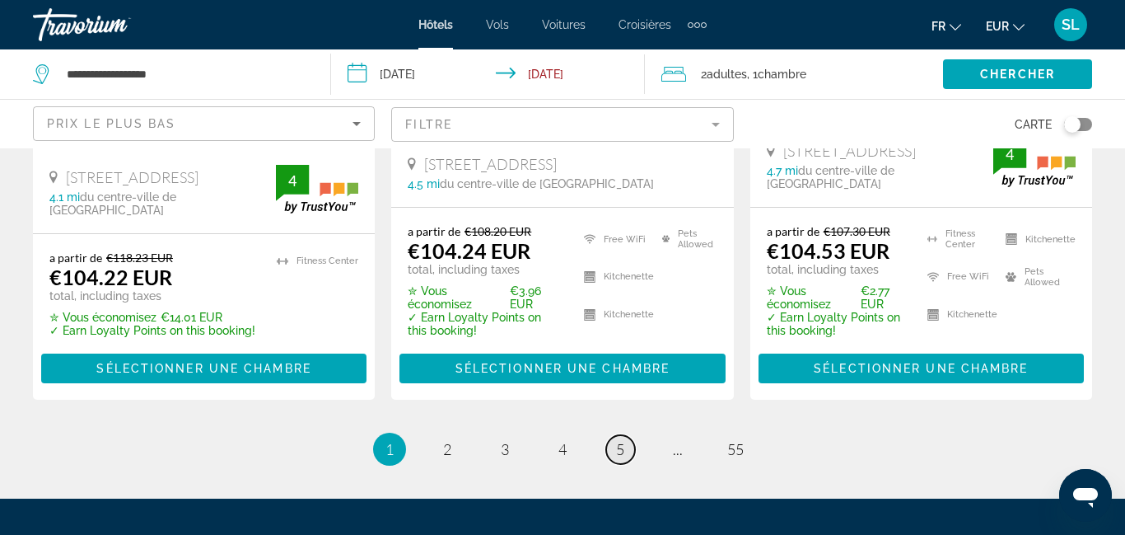
click at [616, 440] on span "5" at bounding box center [620, 449] width 8 height 18
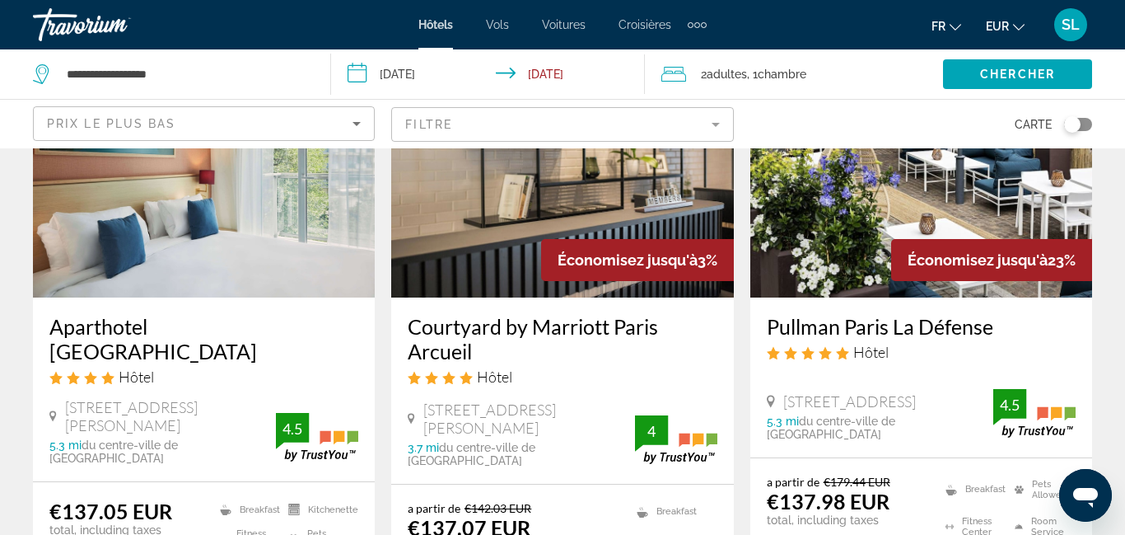
scroll to position [817, 0]
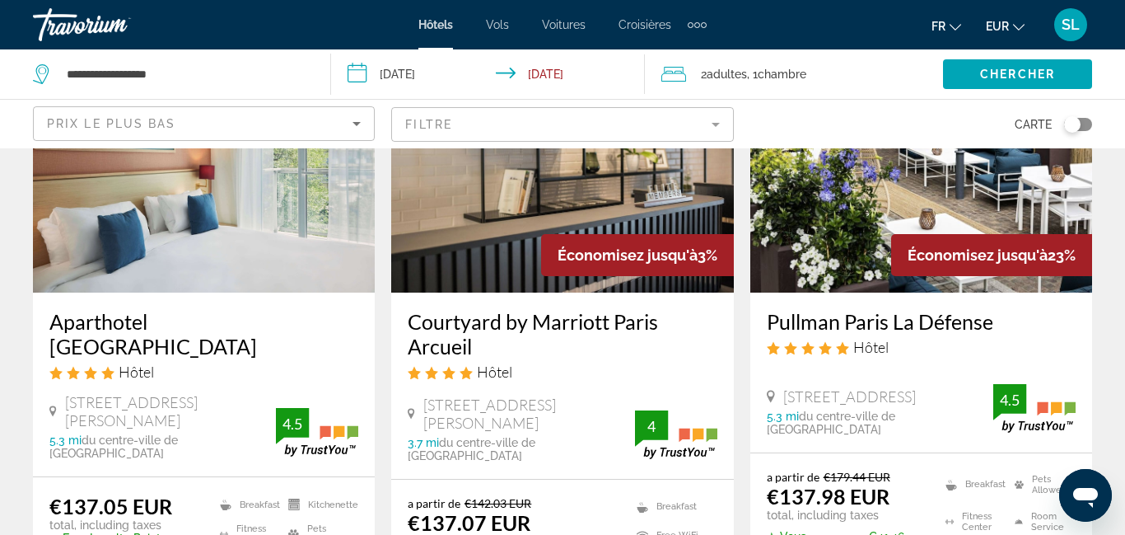
click at [947, 322] on h3 "Pullman Paris La Défense" at bounding box center [921, 321] width 309 height 25
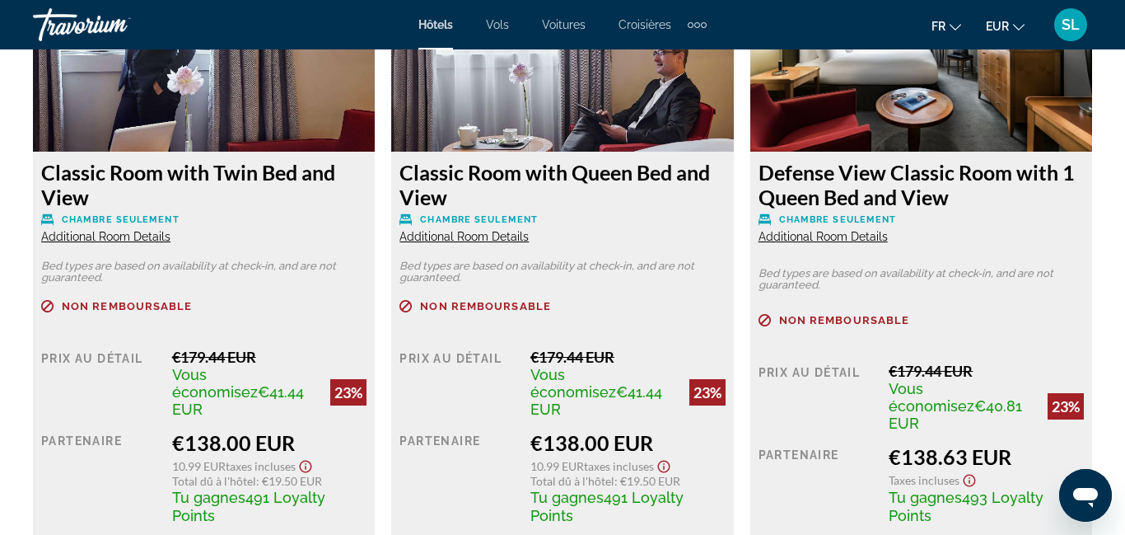
scroll to position [2717, 0]
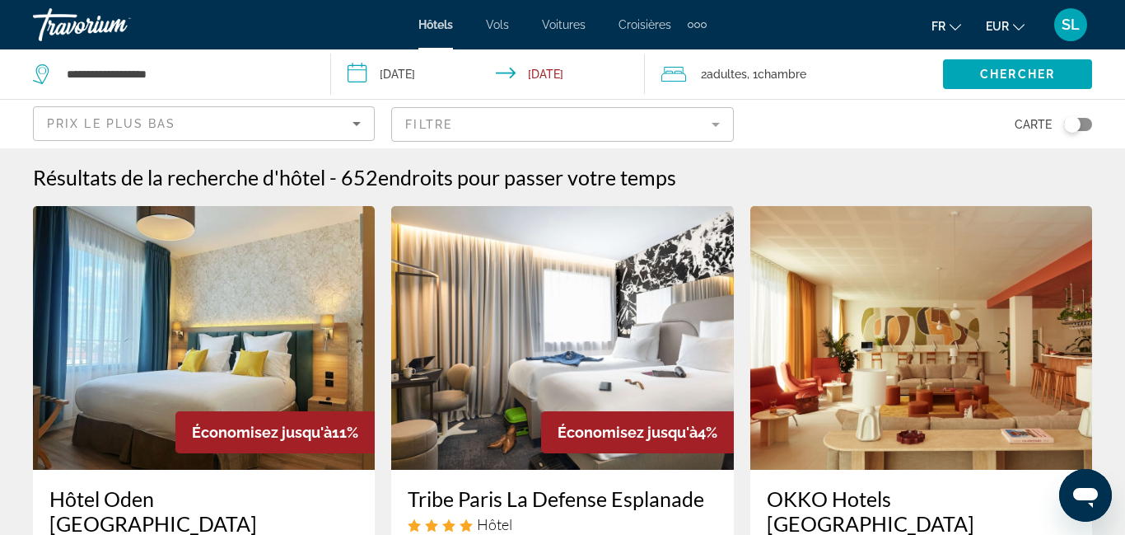
click at [574, 122] on mat-form-field "Filtre" at bounding box center [562, 124] width 342 height 35
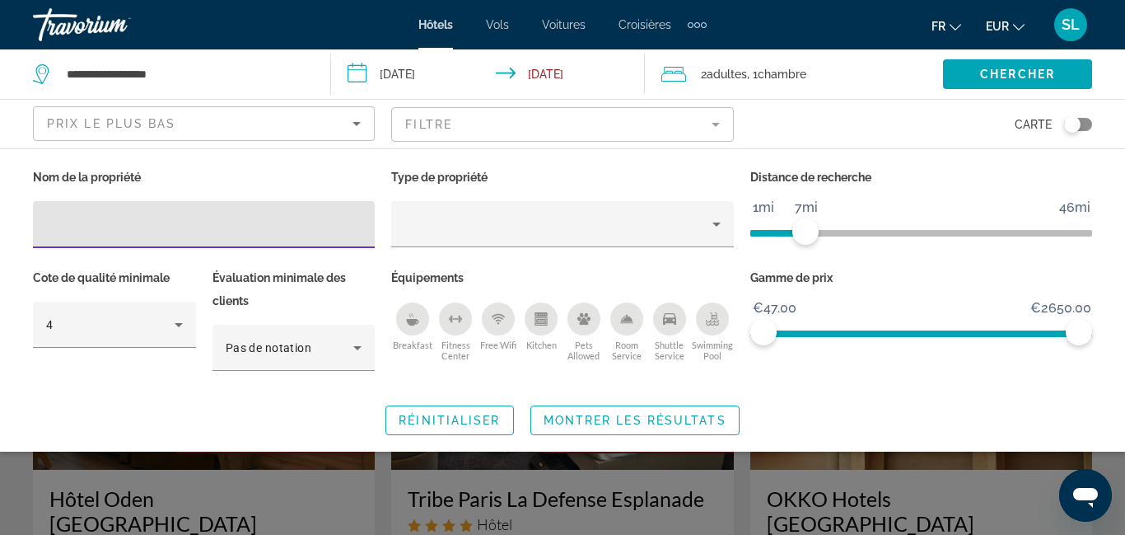
click at [418, 322] on icon "Breakfast" at bounding box center [413, 322] width 12 height 7
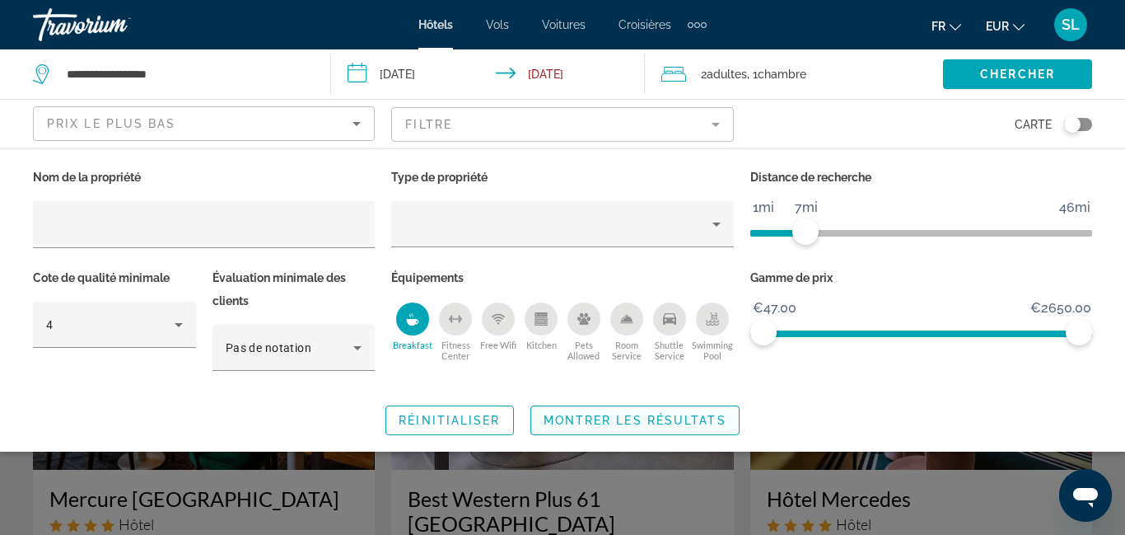
click at [633, 417] on span "Montrer les résultats" at bounding box center [635, 420] width 183 height 13
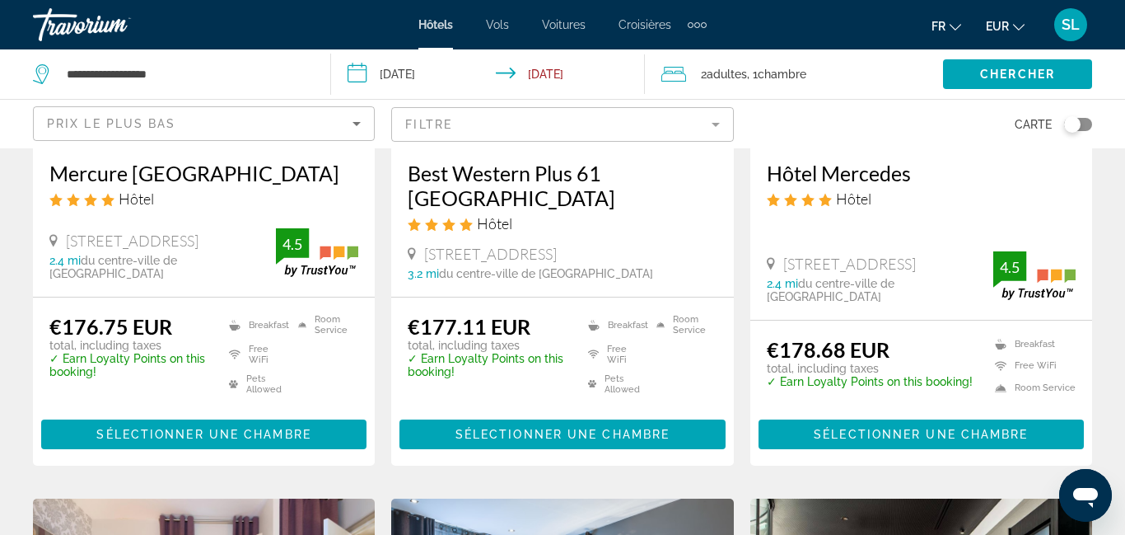
scroll to position [330, 0]
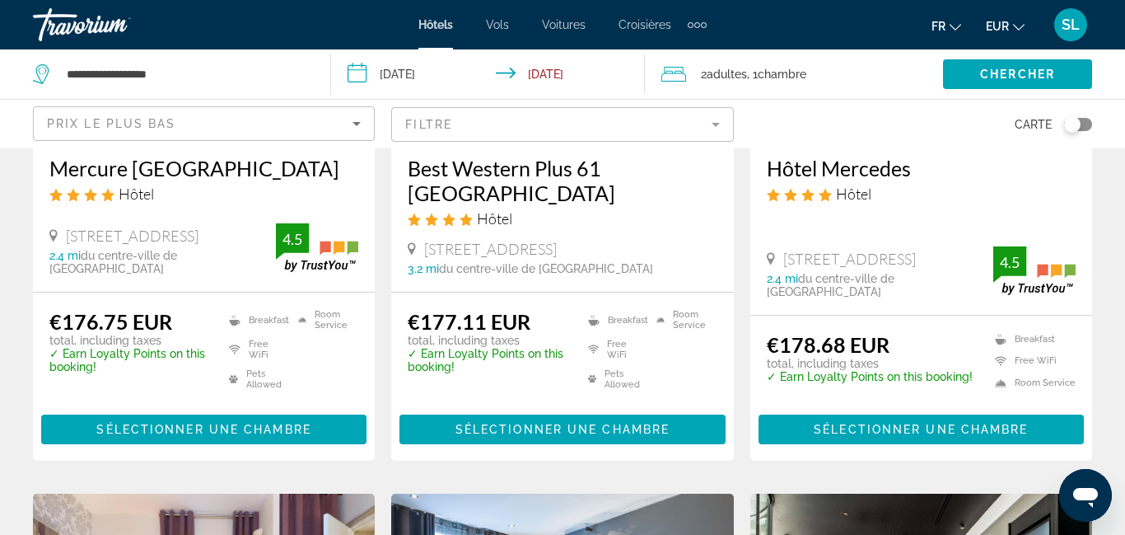
drag, startPoint x: 46, startPoint y: 168, endPoint x: 122, endPoint y: 192, distance: 79.5
click at [122, 192] on div "Mercure [GEOGRAPHIC_DATA] Hôtel [STREET_ADDRESS] 2.4 mi du centre-ville de [GEO…" at bounding box center [204, 215] width 342 height 152
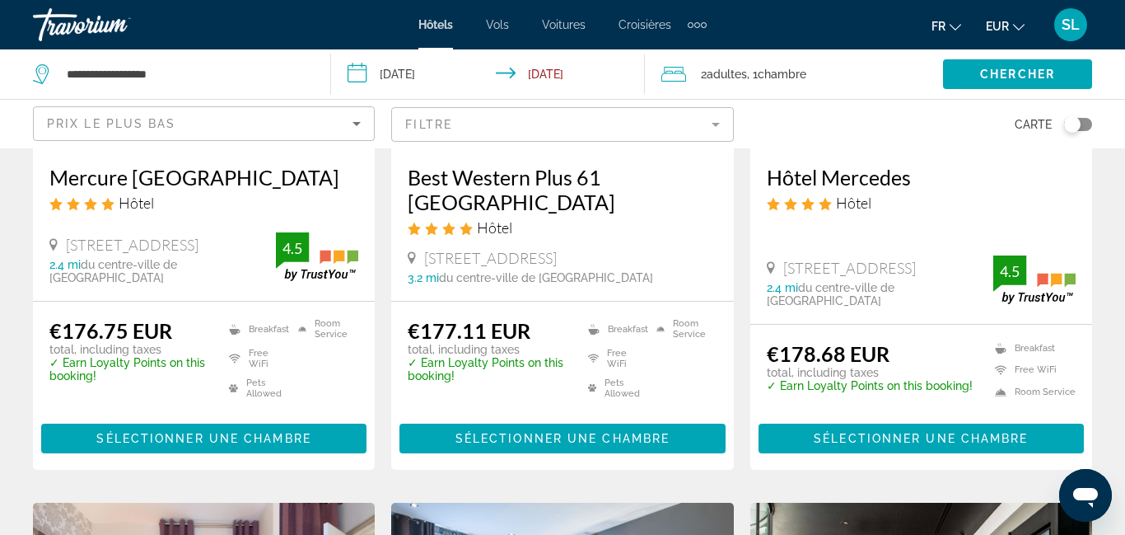
scroll to position [297, 0]
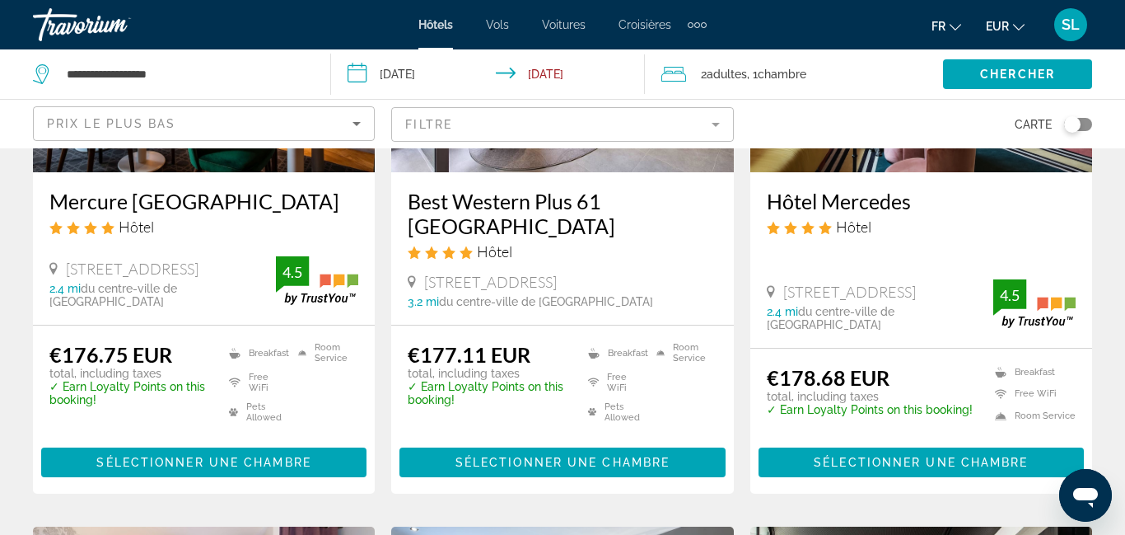
click at [251, 200] on h3 "Mercure [GEOGRAPHIC_DATA]" at bounding box center [203, 201] width 309 height 25
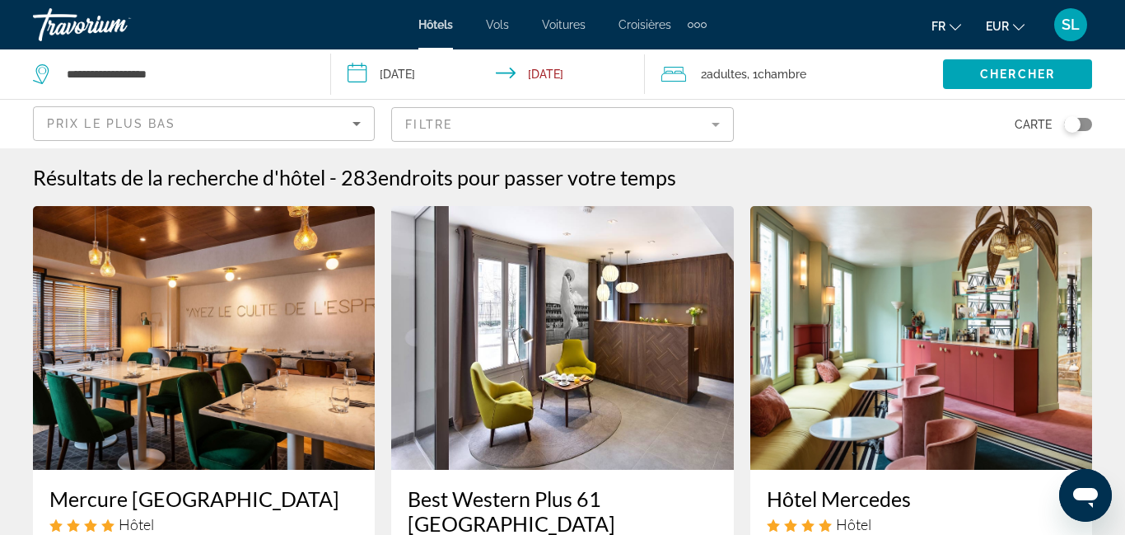
click at [432, 140] on mat-form-field "Filtre" at bounding box center [562, 124] width 342 height 35
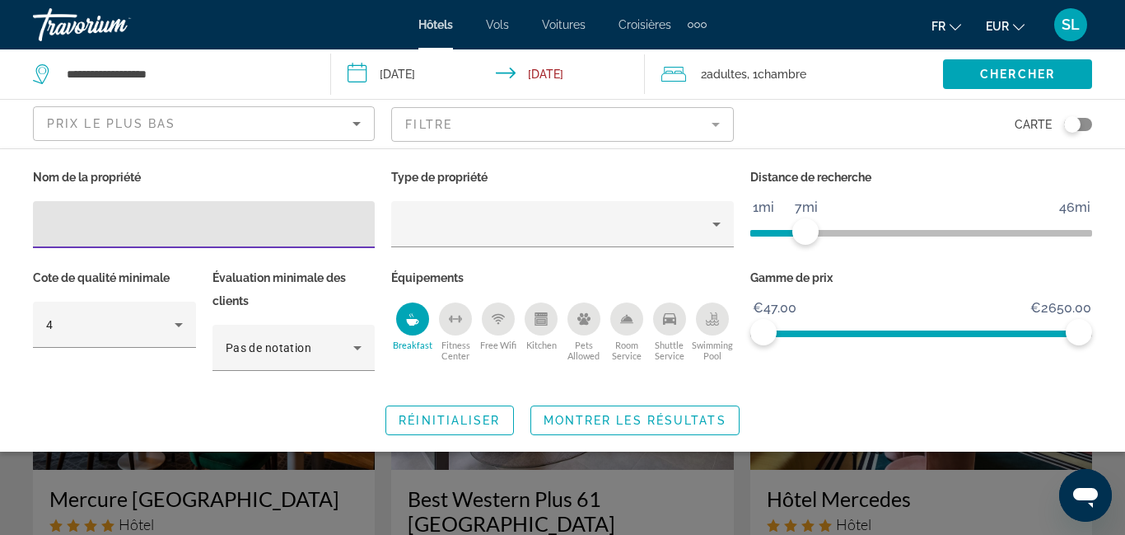
click at [413, 326] on div "Breakfast" at bounding box center [412, 318] width 33 height 33
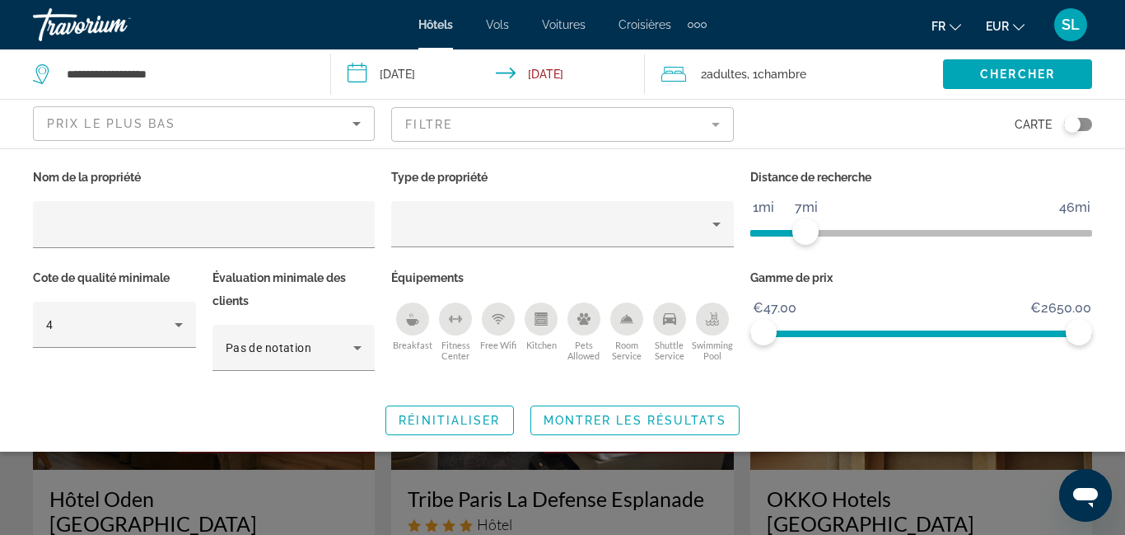
click at [709, 332] on div "Swimming Pool" at bounding box center [712, 318] width 33 height 33
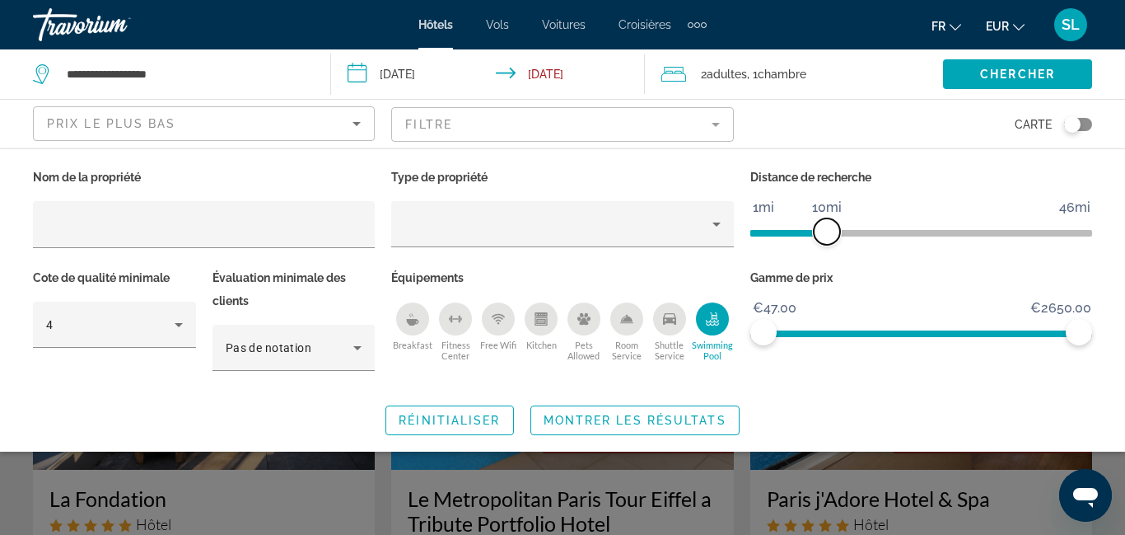
drag, startPoint x: 807, startPoint y: 236, endPoint x: 824, endPoint y: 236, distance: 17.3
click at [824, 236] on span "ngx-slider" at bounding box center [827, 231] width 26 height 26
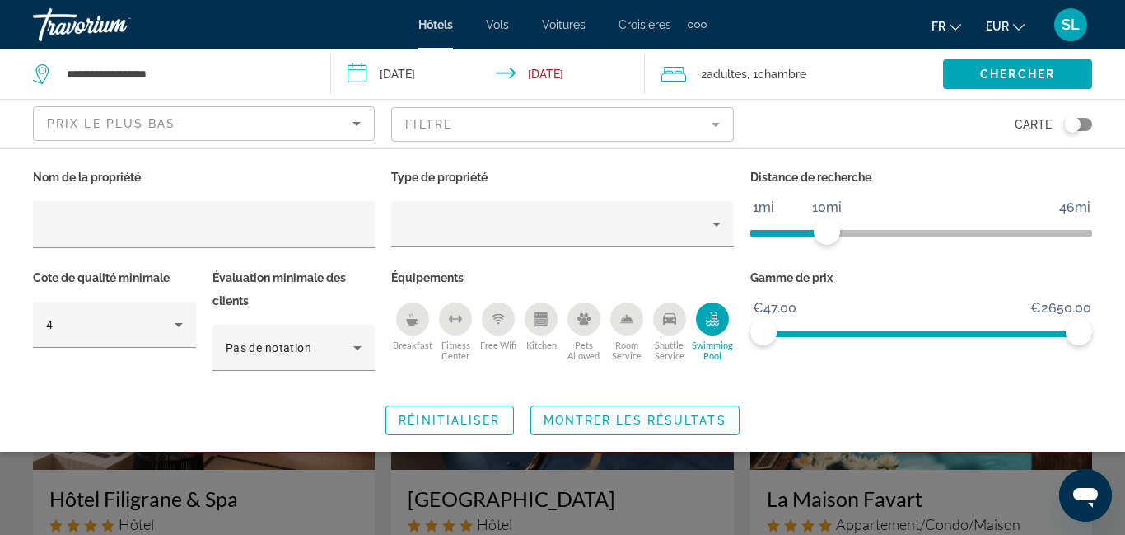
click at [652, 419] on span "Montrer les résultats" at bounding box center [635, 420] width 183 height 13
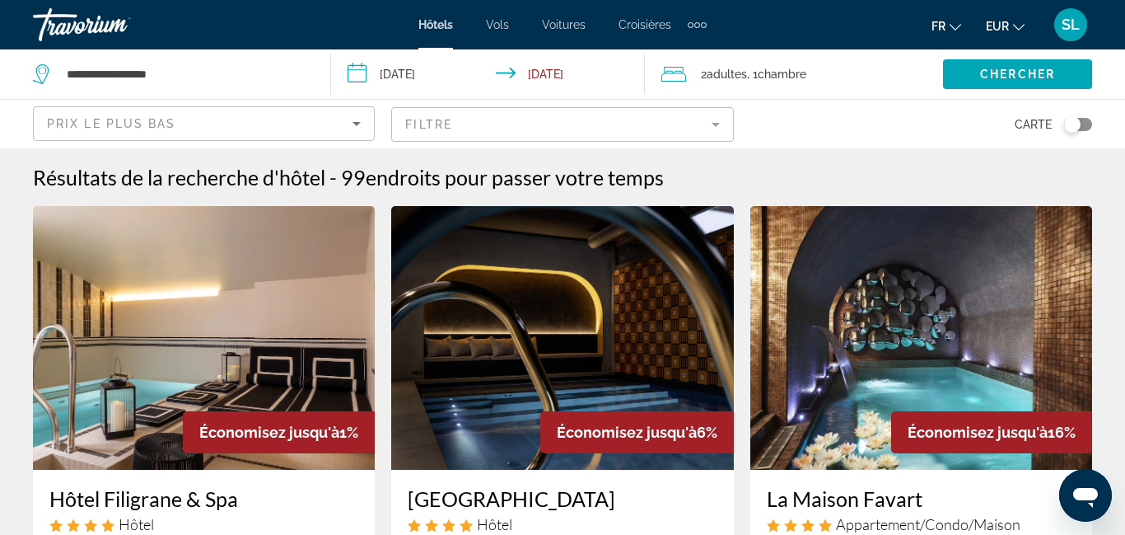
click at [607, 135] on mat-form-field "Filtre" at bounding box center [562, 124] width 342 height 35
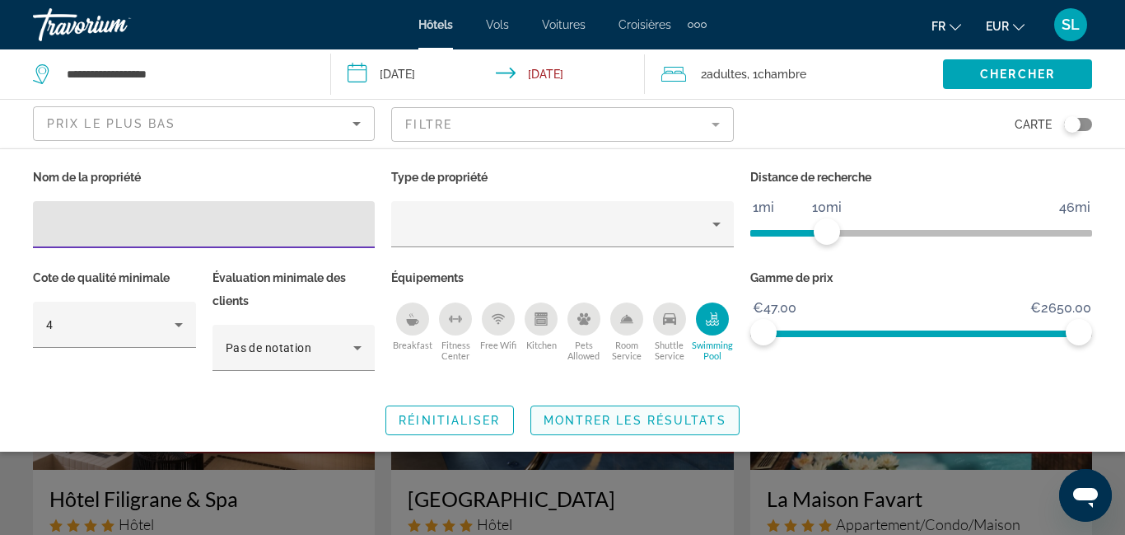
click at [664, 419] on span "Montrer les résultats" at bounding box center [635, 420] width 183 height 13
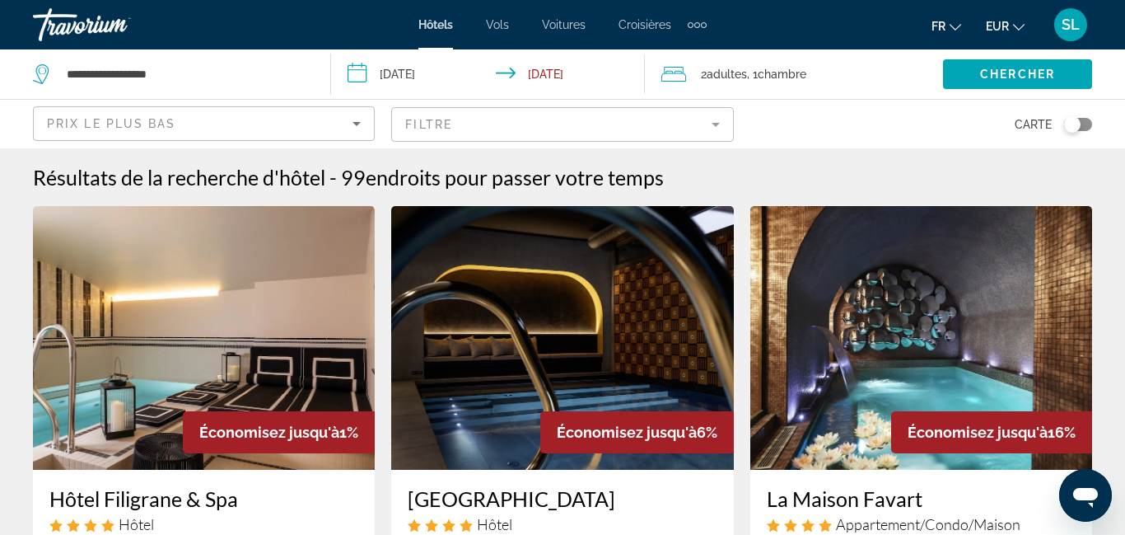
click at [622, 129] on mat-form-field "Filtre" at bounding box center [562, 124] width 342 height 35
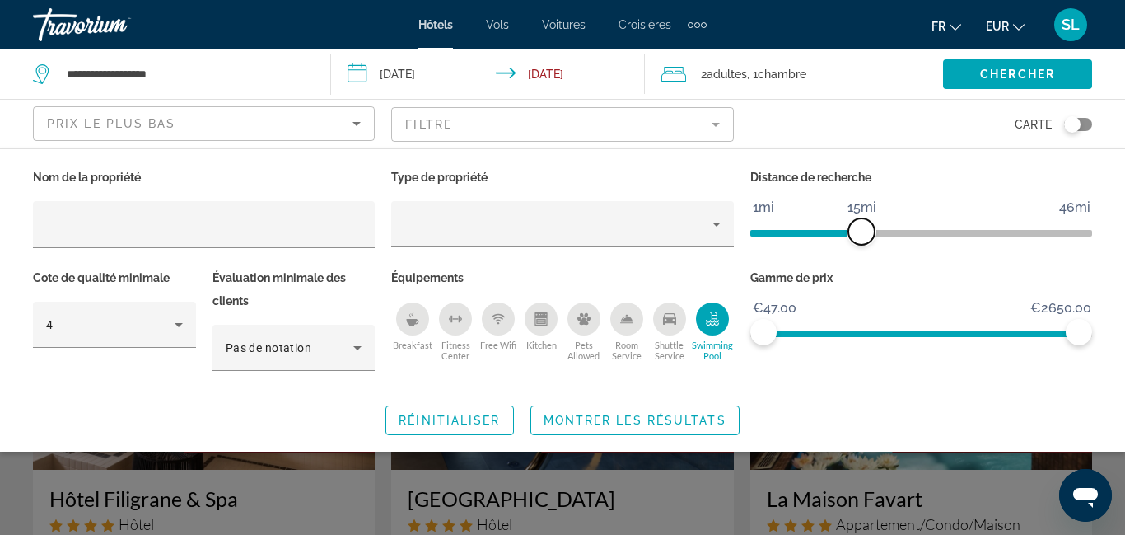
drag, startPoint x: 837, startPoint y: 232, endPoint x: 859, endPoint y: 233, distance: 21.5
click at [859, 233] on span "ngx-slider" at bounding box center [862, 231] width 26 height 26
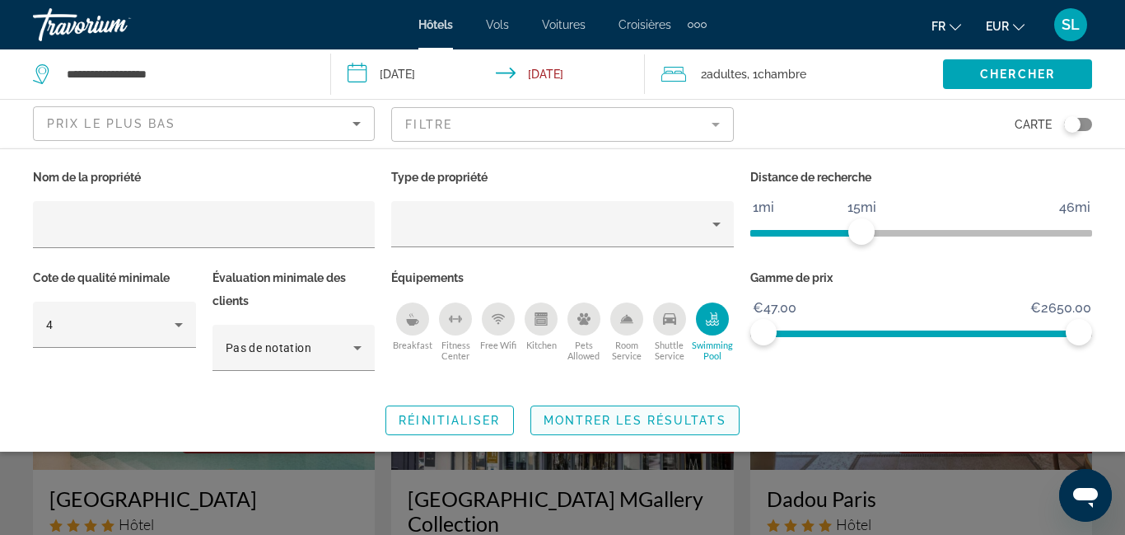
click at [657, 419] on span "Montrer les résultats" at bounding box center [635, 420] width 183 height 13
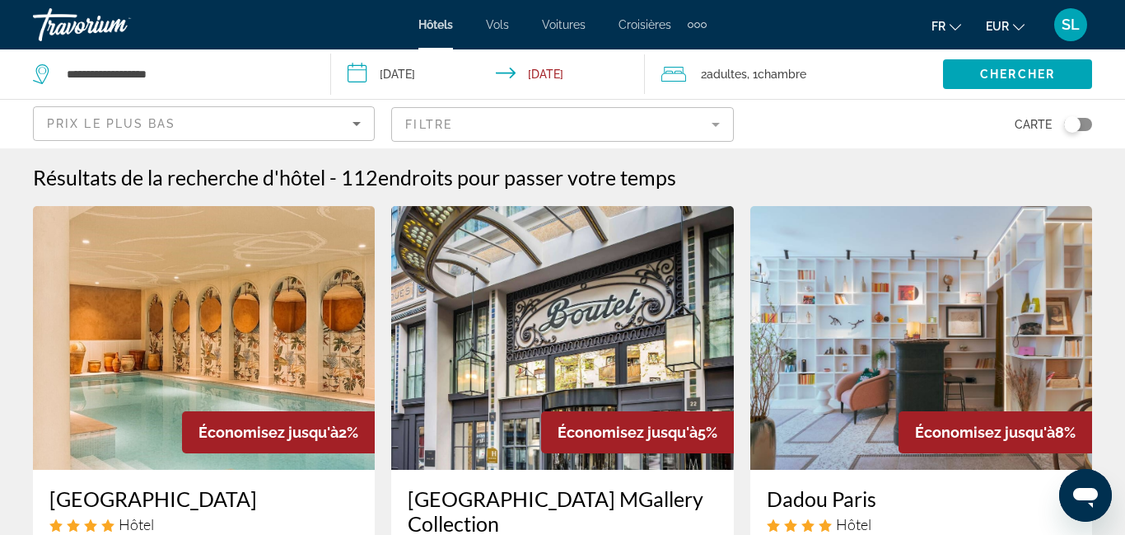
click at [700, 124] on mat-form-field "Filtre" at bounding box center [562, 124] width 342 height 35
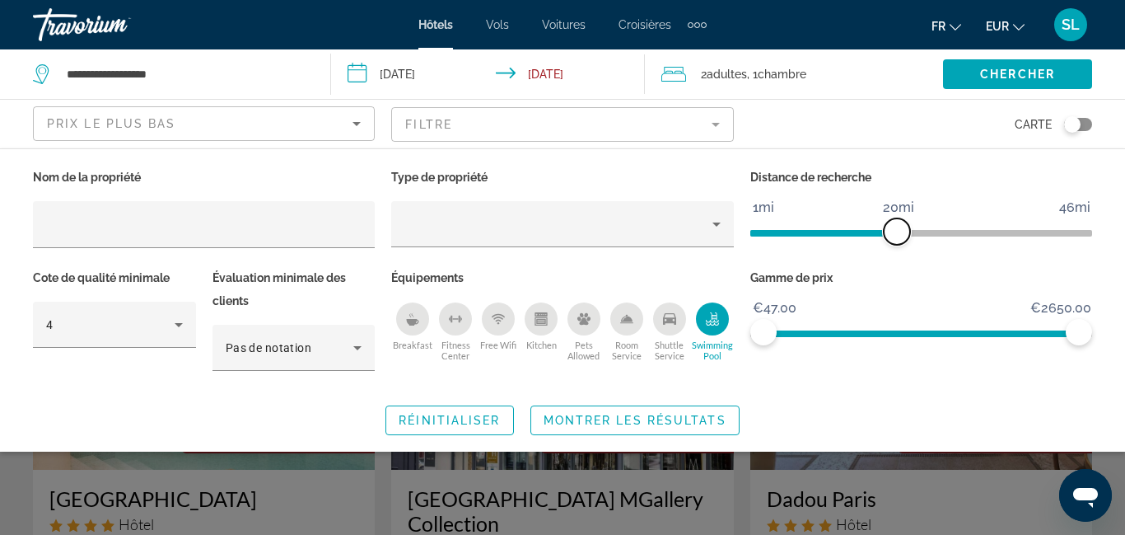
drag, startPoint x: 864, startPoint y: 234, endPoint x: 896, endPoint y: 234, distance: 31.3
click at [896, 234] on span "ngx-slider" at bounding box center [897, 231] width 26 height 26
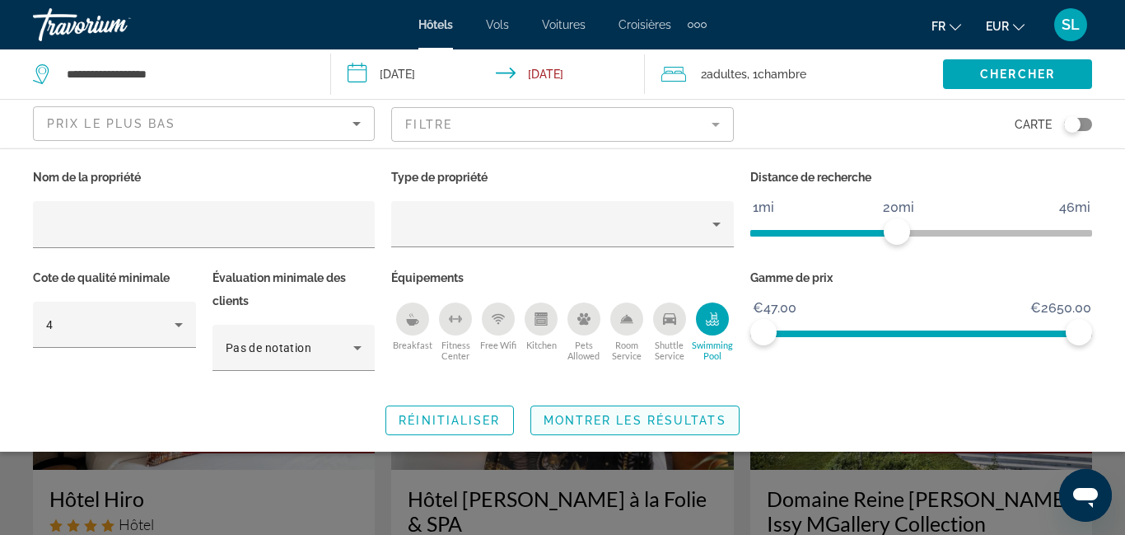
click at [707, 418] on span "Montrer les résultats" at bounding box center [635, 420] width 183 height 13
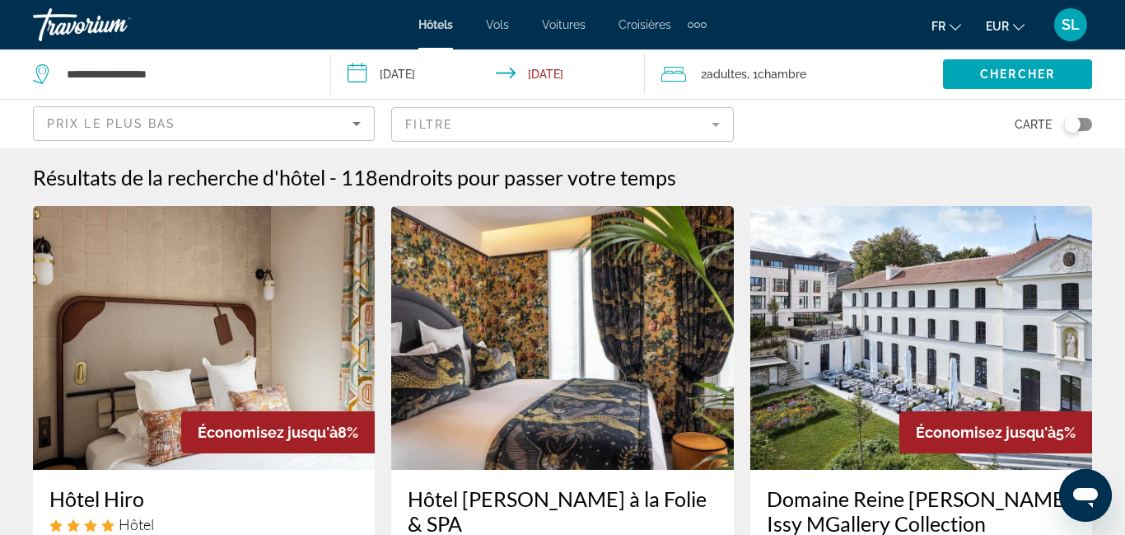
click at [566, 130] on mat-form-field "Filtre" at bounding box center [562, 124] width 342 height 35
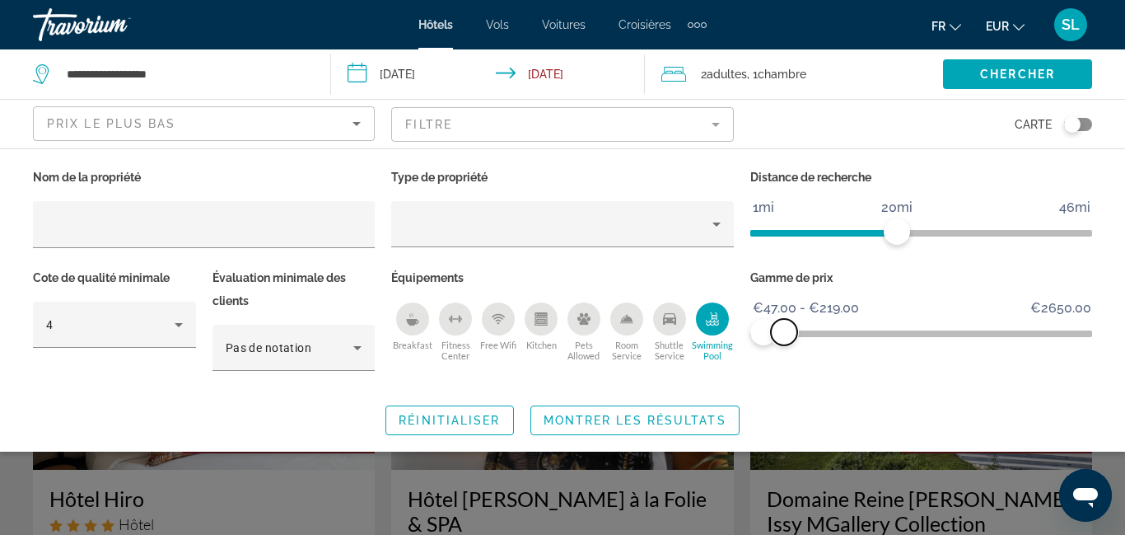
drag, startPoint x: 1077, startPoint y: 325, endPoint x: 784, endPoint y: 349, distance: 293.5
click at [784, 349] on div "Gamme de prix €47.00 €2650.00 €47.00 €219.00 €47.00 - €219.00" at bounding box center [921, 327] width 358 height 123
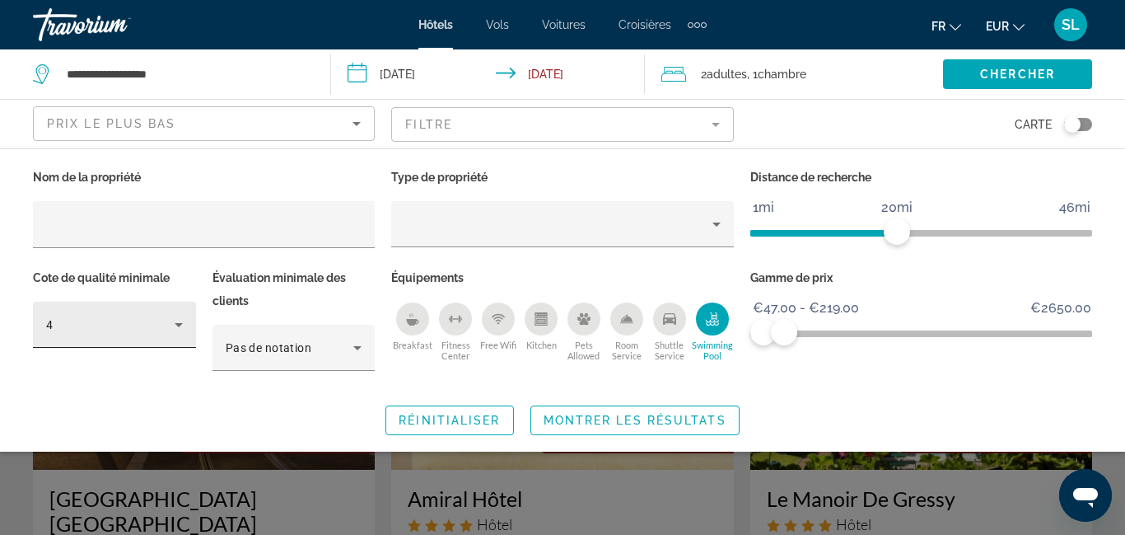
click at [153, 327] on div "4" at bounding box center [110, 325] width 129 height 20
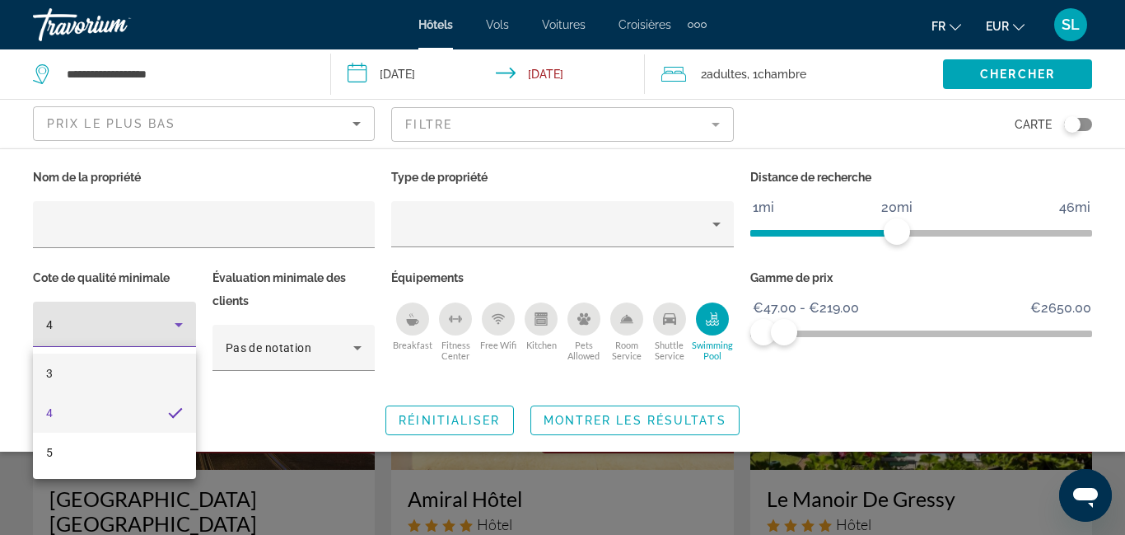
click at [144, 369] on mat-option "3" at bounding box center [114, 373] width 163 height 40
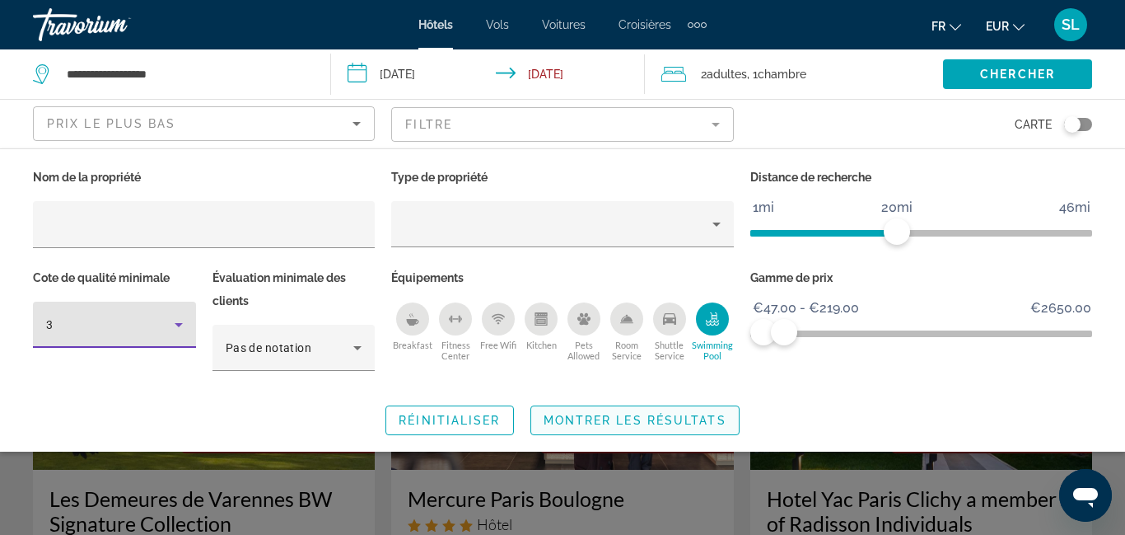
click at [629, 421] on span "Montrer les résultats" at bounding box center [635, 420] width 183 height 13
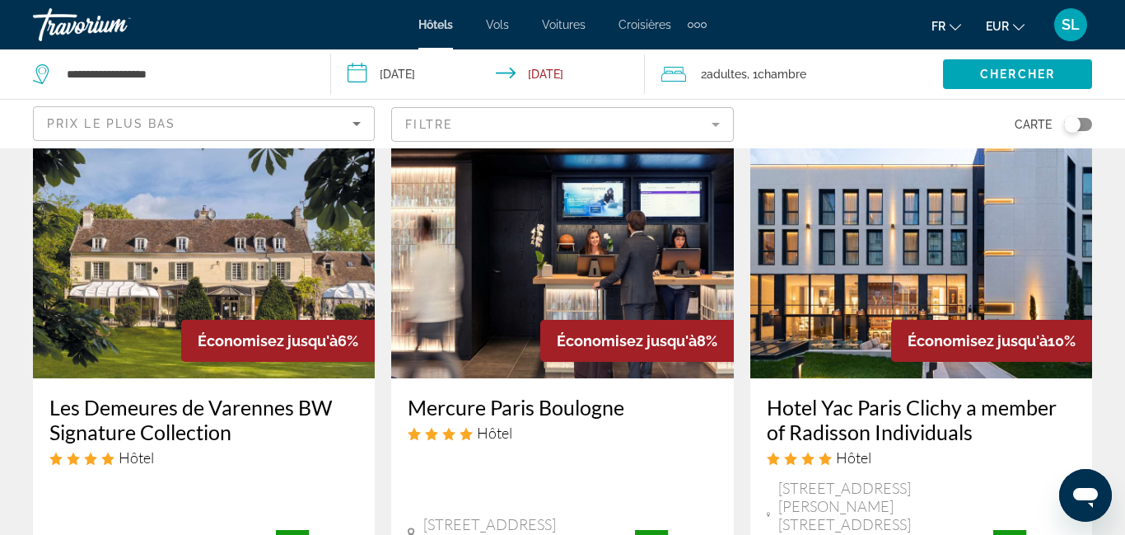
scroll to position [87, 0]
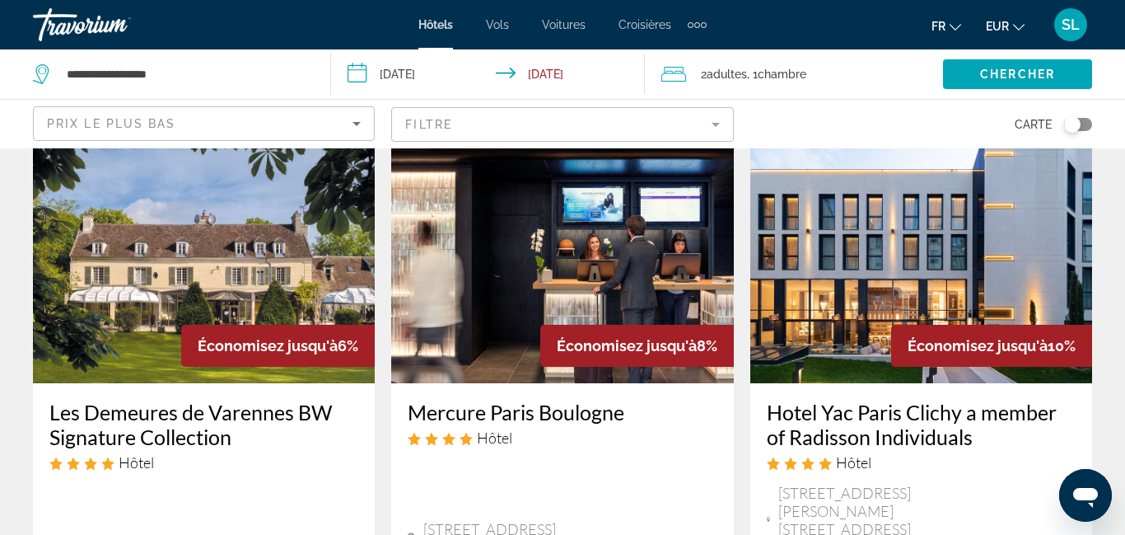
click at [518, 120] on mat-form-field "Filtre" at bounding box center [562, 124] width 342 height 35
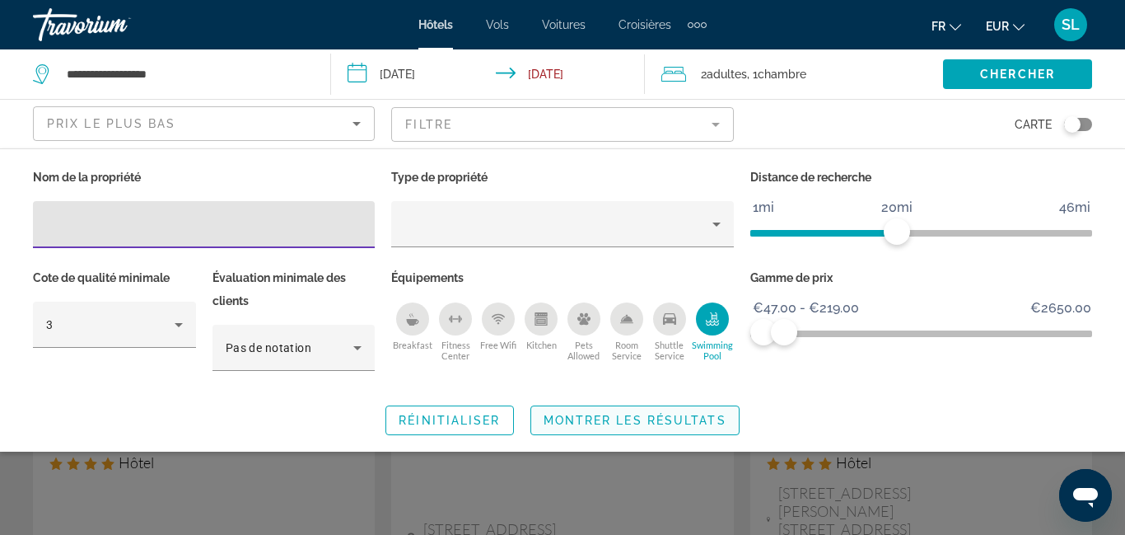
click at [662, 427] on span "Search widget" at bounding box center [635, 420] width 208 height 40
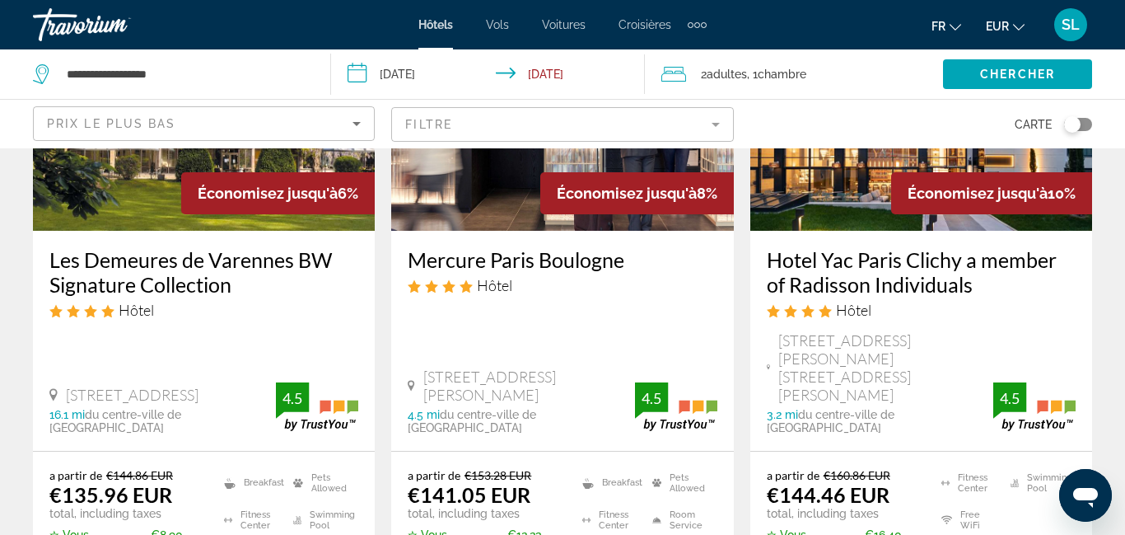
scroll to position [244, 0]
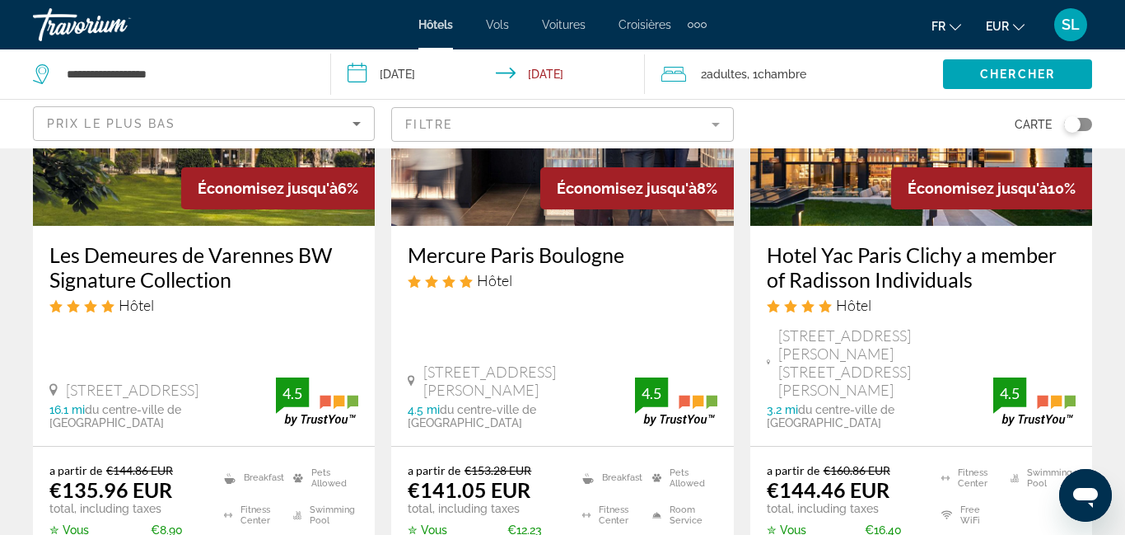
click at [449, 242] on h3 "Mercure Paris Boulogne" at bounding box center [562, 254] width 309 height 25
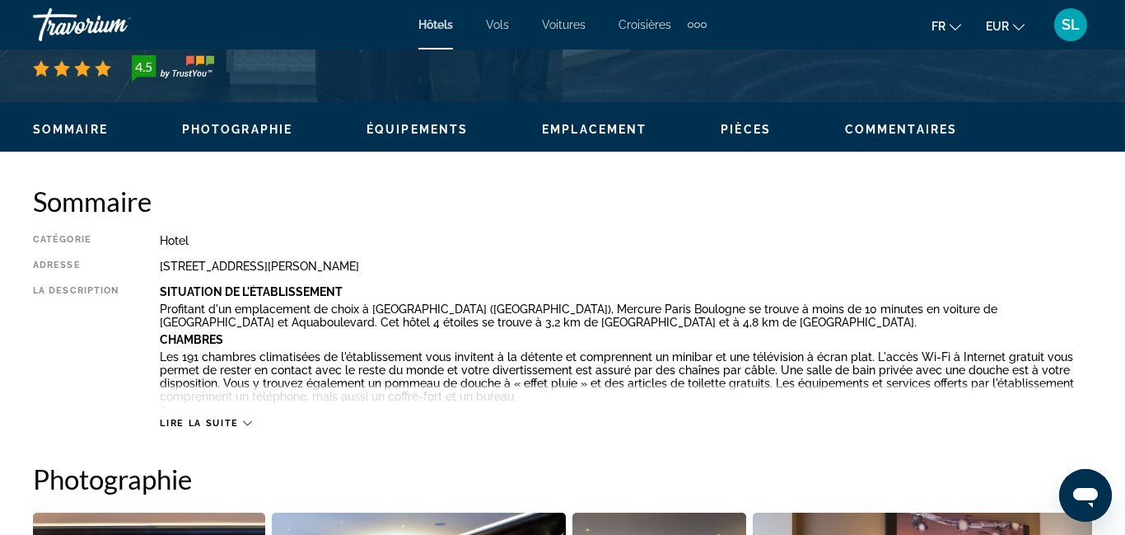
scroll to position [484, 0]
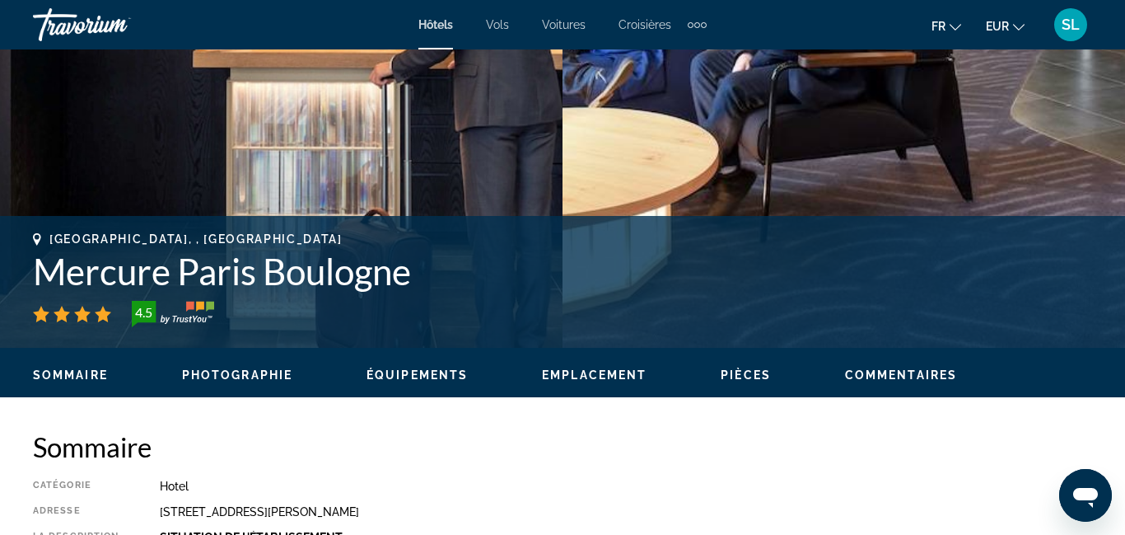
click at [448, 280] on h1 "Mercure Paris Boulogne" at bounding box center [563, 271] width 1060 height 43
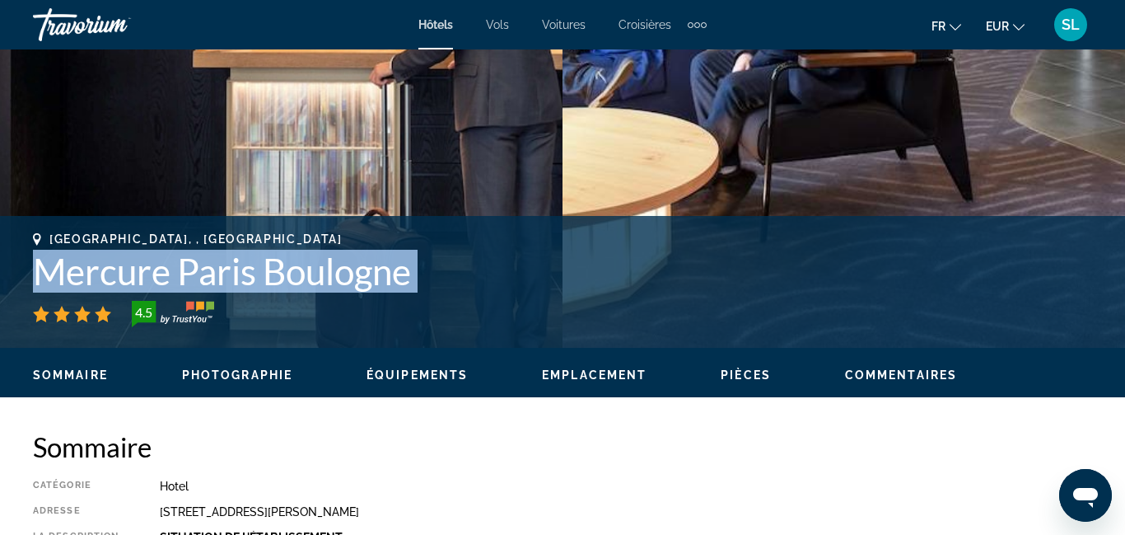
click at [448, 280] on h1 "Mercure Paris Boulogne" at bounding box center [563, 271] width 1060 height 43
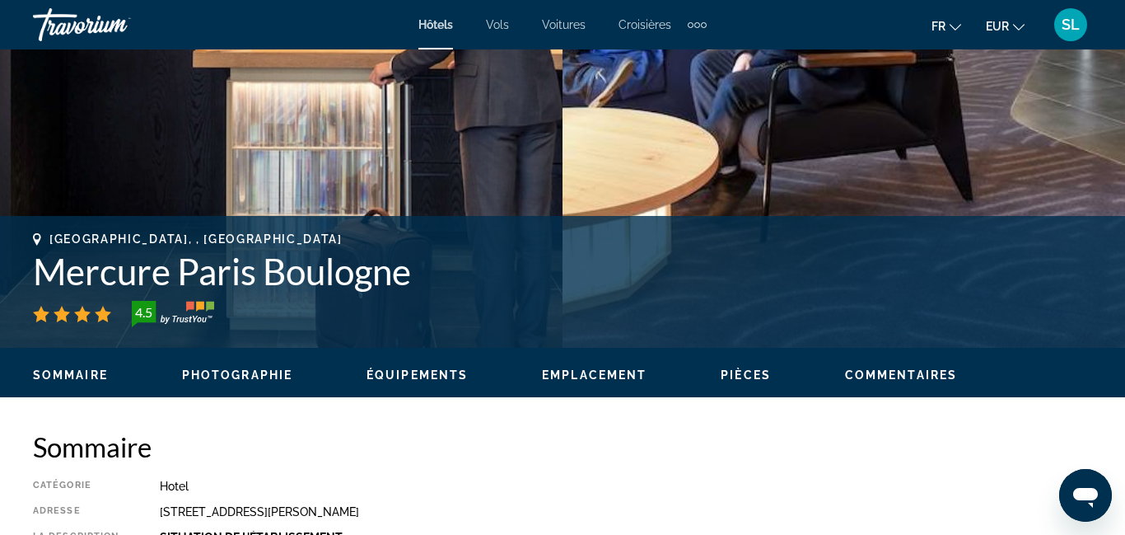
click at [448, 280] on h1 "Mercure Paris Boulogne" at bounding box center [563, 271] width 1060 height 43
click at [439, 277] on h1 "Mercure Paris Boulogne" at bounding box center [563, 271] width 1060 height 43
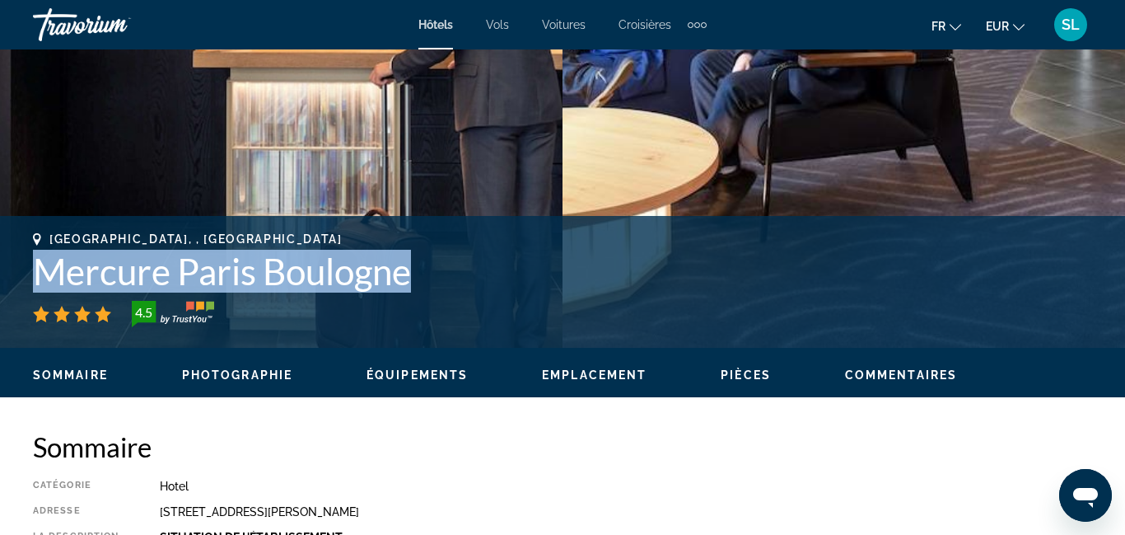
drag, startPoint x: 39, startPoint y: 277, endPoint x: 412, endPoint y: 265, distance: 373.4
click at [412, 265] on h1 "Mercure Paris Boulogne" at bounding box center [563, 271] width 1060 height 43
